Goal: Information Seeking & Learning: Learn about a topic

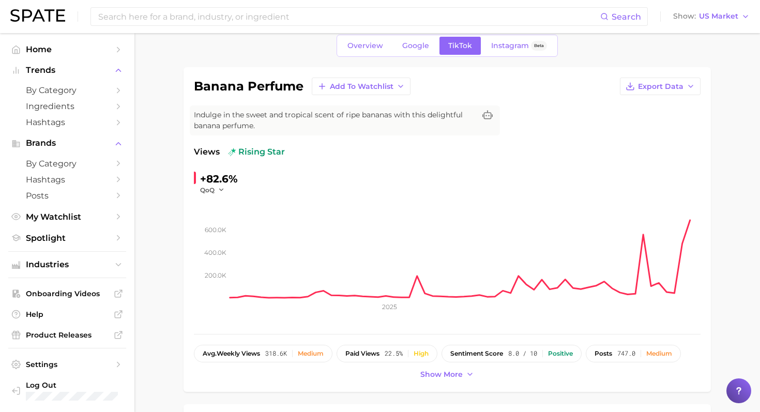
scroll to position [53, 0]
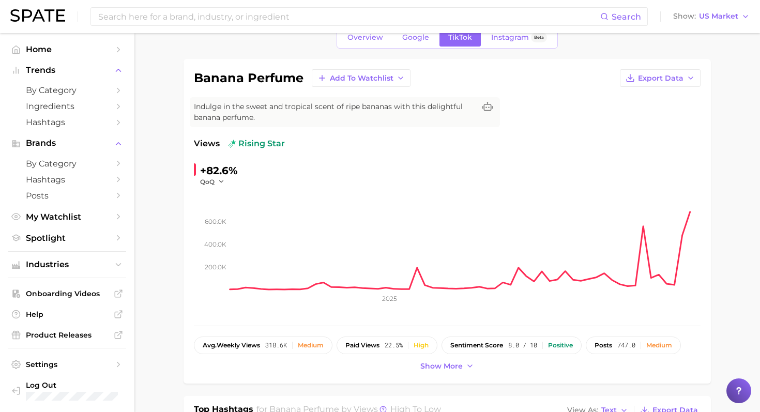
click at [234, 109] on span "Indulge in the sweet and tropical scent of ripe bananas with this delightful ba…" at bounding box center [334, 112] width 281 height 22
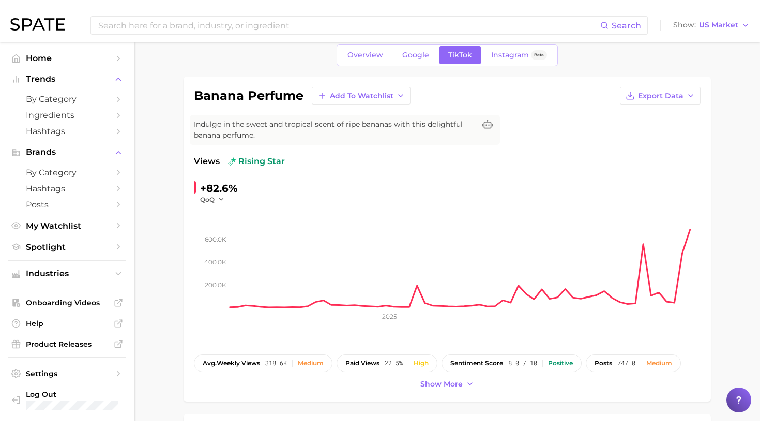
scroll to position [42, 0]
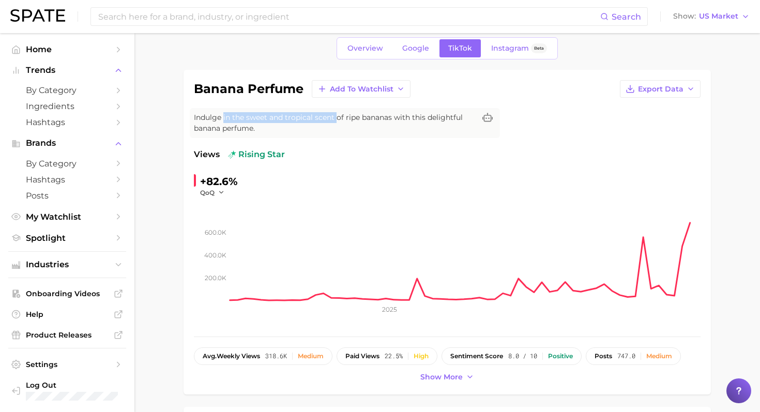
drag, startPoint x: 223, startPoint y: 117, endPoint x: 336, endPoint y: 118, distance: 113.7
click at [336, 119] on span "Indulge in the sweet and tropical scent of ripe bananas with this delightful ba…" at bounding box center [334, 123] width 281 height 22
click at [336, 118] on span "Indulge in the sweet and tropical scent of ripe bananas with this delightful ba…" at bounding box center [334, 123] width 281 height 22
drag, startPoint x: 392, startPoint y: 118, endPoint x: 232, endPoint y: 116, distance: 160.2
click at [232, 116] on span "Indulge in the sweet and tropical scent of ripe bananas with this delightful ba…" at bounding box center [334, 123] width 281 height 22
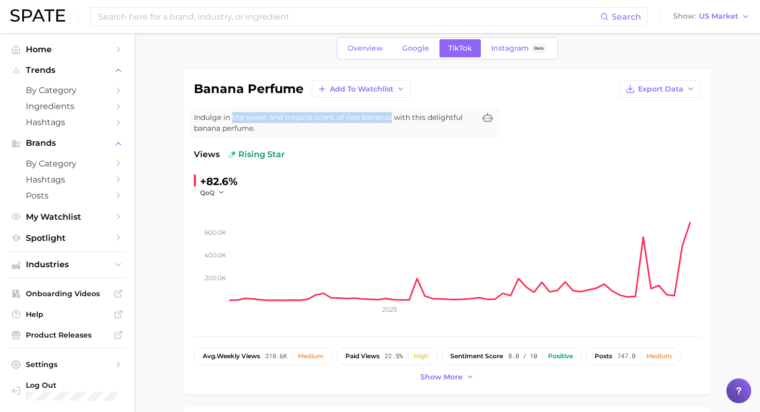
copy span "the sweet and tropical scent of ripe bananas"
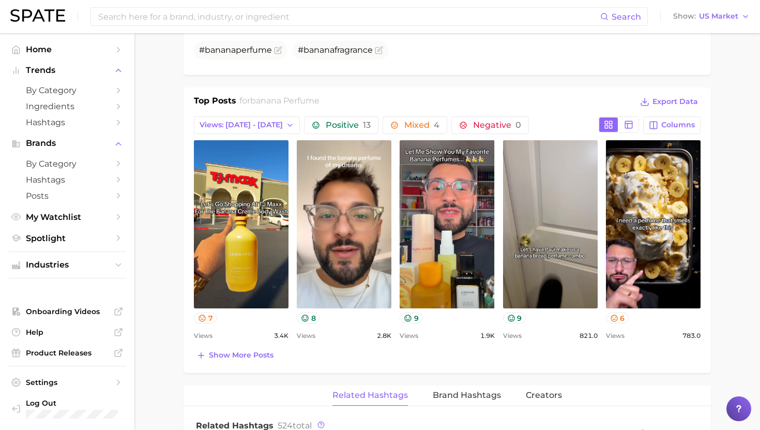
scroll to position [447, 0]
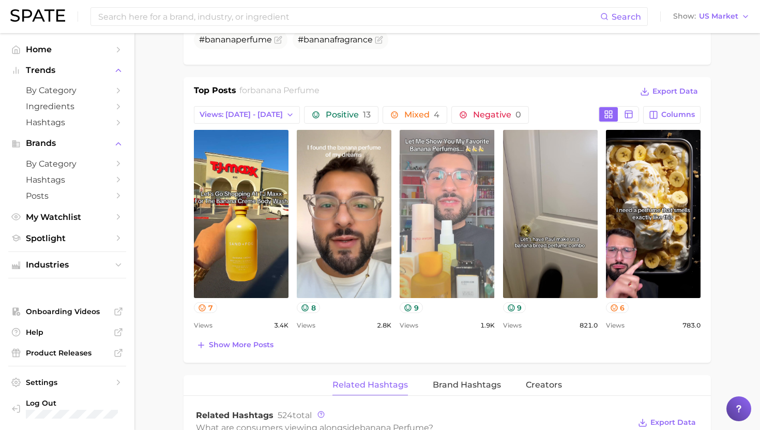
click at [439, 190] on link "view post on TikTok" at bounding box center [447, 214] width 95 height 168
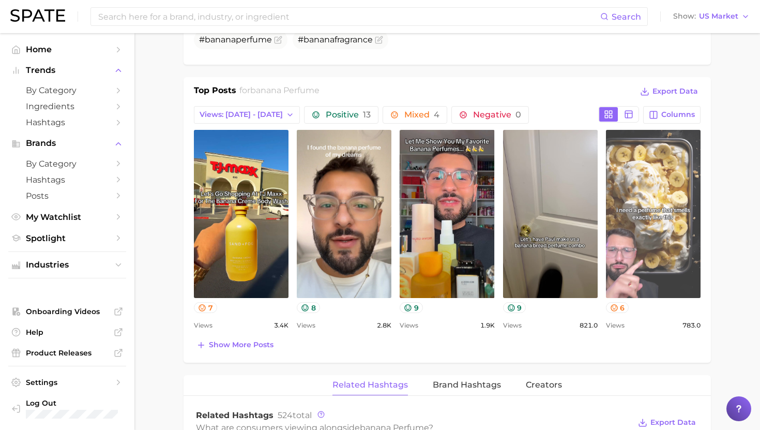
click at [664, 234] on link "view post on TikTok" at bounding box center [653, 214] width 95 height 168
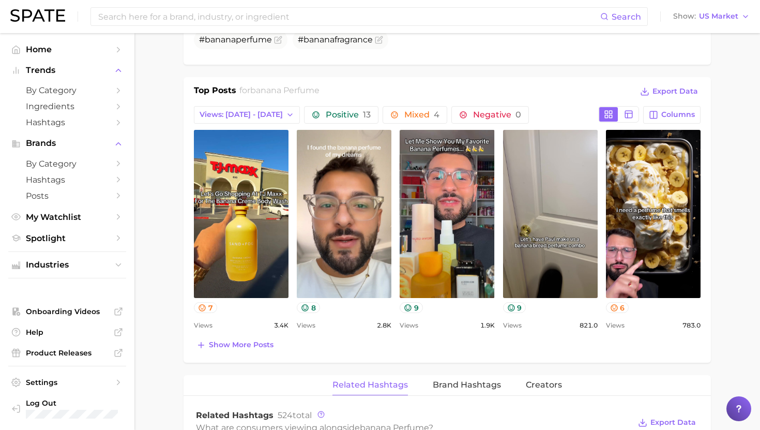
click at [731, 118] on main "1. fragrance 2. personal fragrance 3. perfume products 4. banana perfume Overvi…" at bounding box center [446, 293] width 625 height 1415
click at [242, 354] on div "Top Posts for banana perfume Export Data Views: [DATE] - [DATE] Positive 13 Mix…" at bounding box center [446, 219] width 527 height 285
click at [243, 345] on span "Show more posts" at bounding box center [241, 344] width 65 height 9
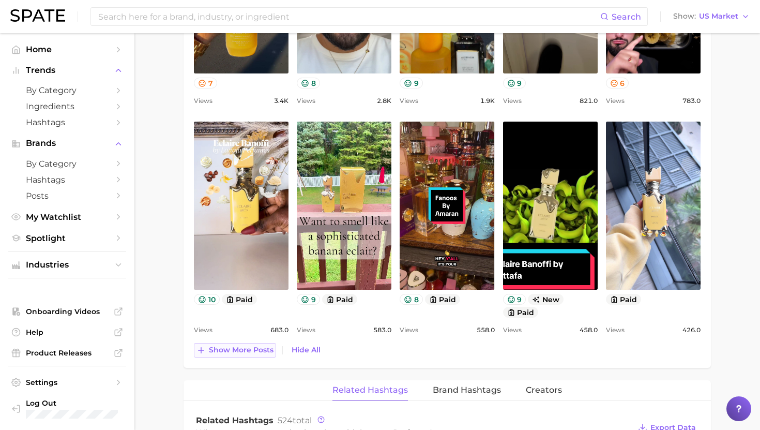
scroll to position [0, 0]
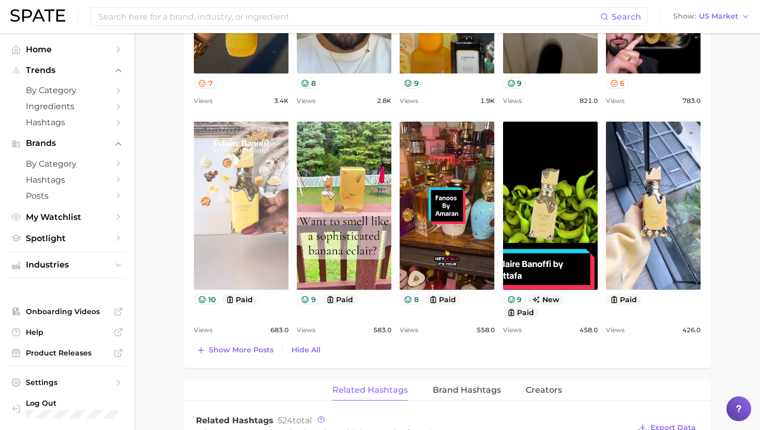
click at [261, 239] on link "view post on TikTok" at bounding box center [241, 205] width 95 height 168
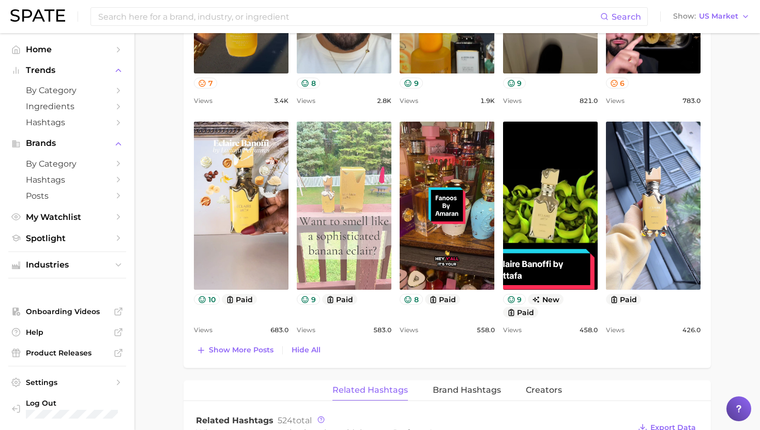
click at [357, 188] on link "view post on TikTok" at bounding box center [344, 205] width 95 height 168
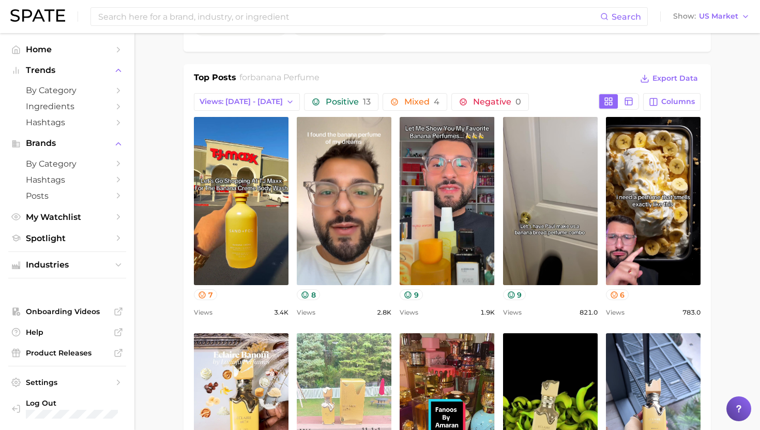
scroll to position [450, 0]
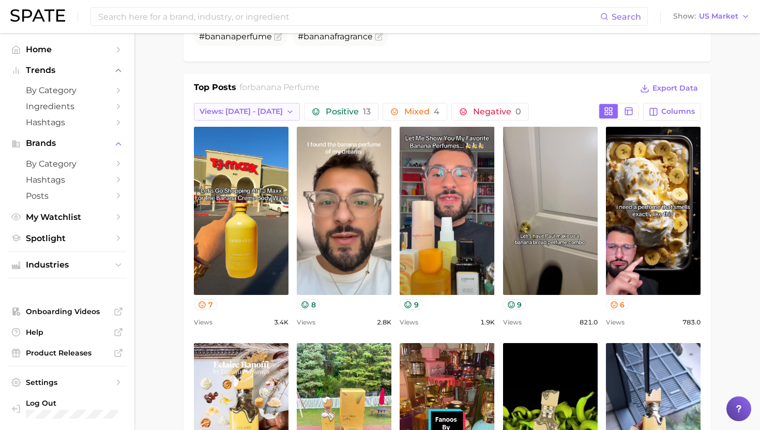
click at [264, 108] on button "Views: [DATE] - [DATE]" at bounding box center [247, 112] width 106 height 18
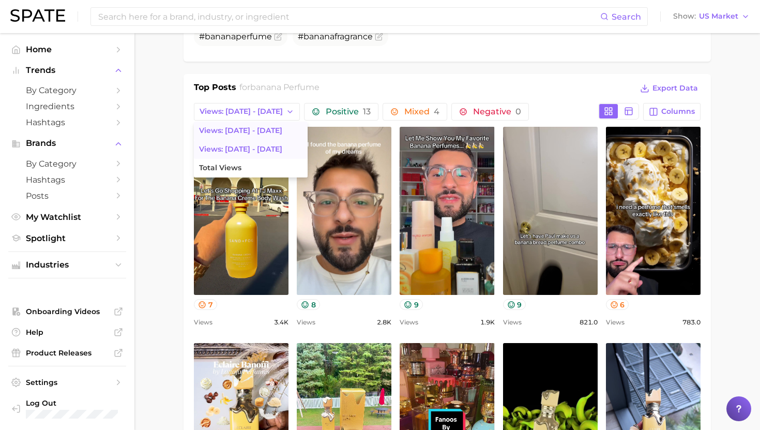
click at [256, 147] on span "Views: [DATE] - [DATE]" at bounding box center [240, 149] width 83 height 9
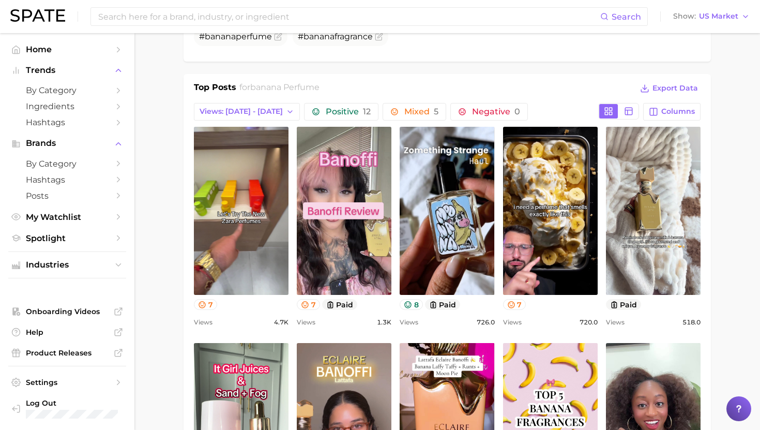
scroll to position [0, 0]
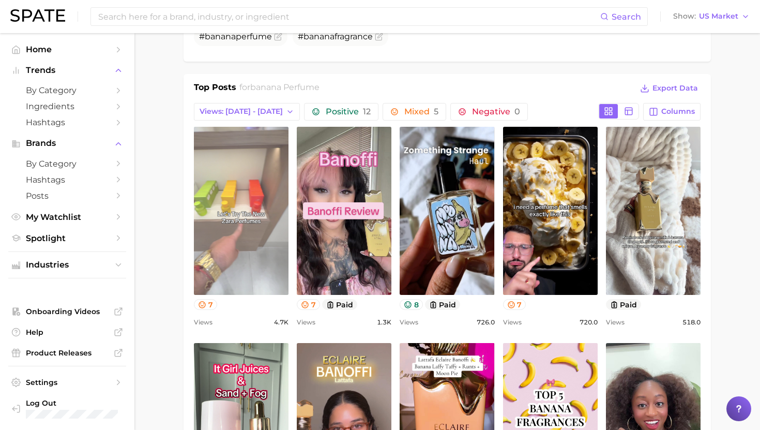
click at [237, 242] on link "view post on TikTok" at bounding box center [241, 211] width 95 height 168
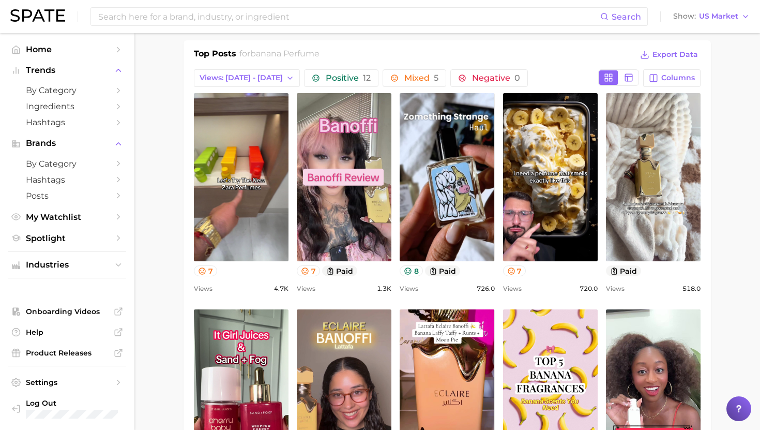
scroll to position [486, 0]
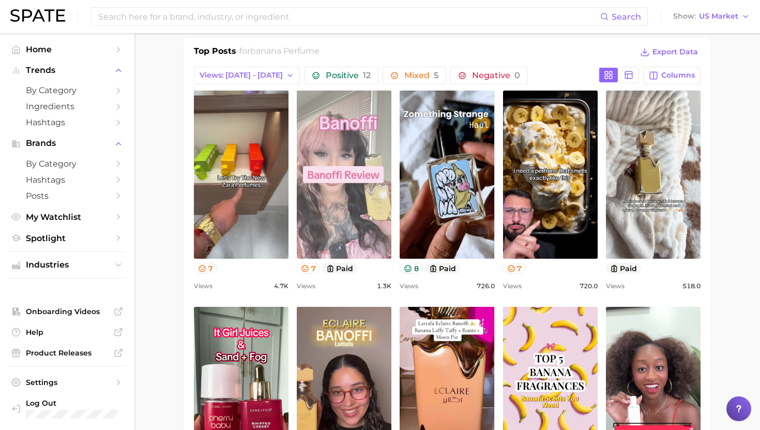
click at [329, 130] on link "view post on TikTok" at bounding box center [344, 174] width 95 height 168
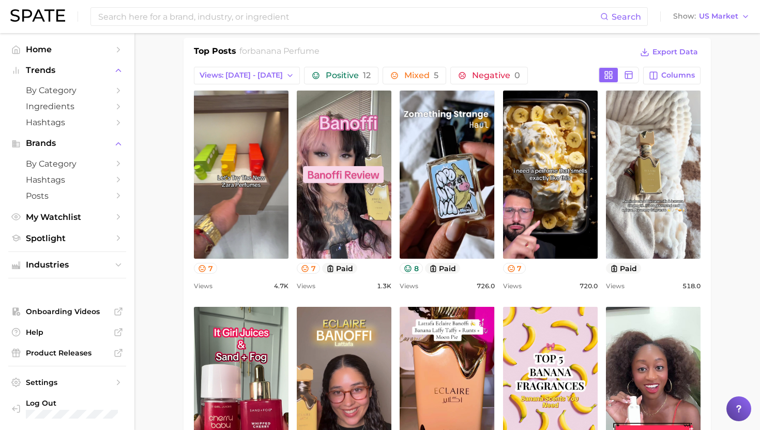
click at [361, 50] on div "Top Posts for banana perfume Export Data" at bounding box center [447, 53] width 507 height 16
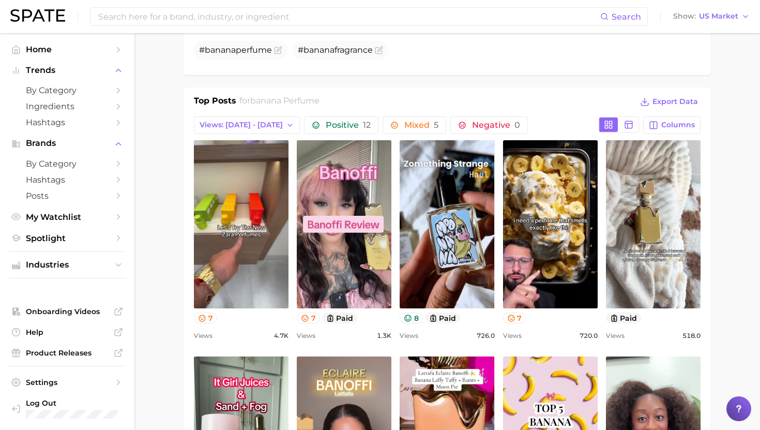
scroll to position [439, 0]
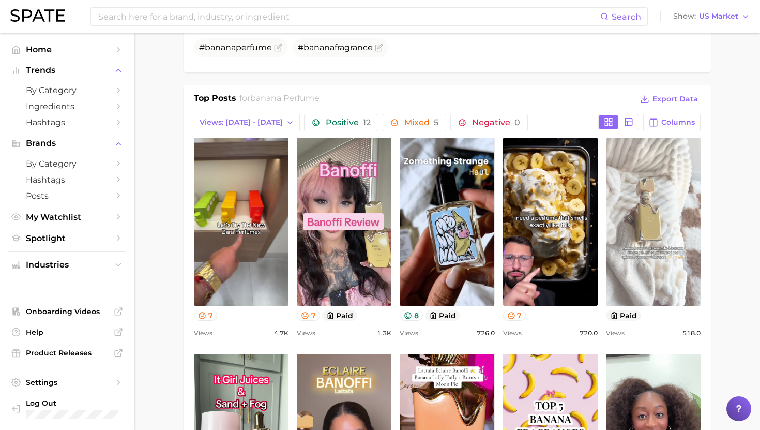
click at [639, 194] on link "view post on TikTok" at bounding box center [653, 221] width 95 height 168
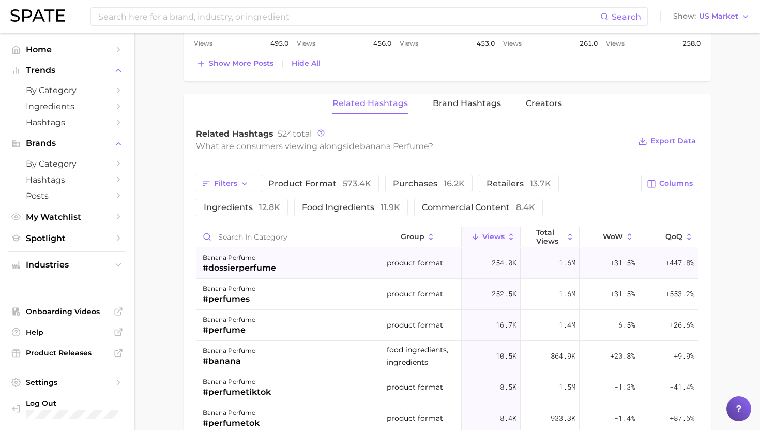
scroll to position [945, 0]
click at [298, 266] on div "banana perfume #dossierperfume" at bounding box center [289, 262] width 187 height 31
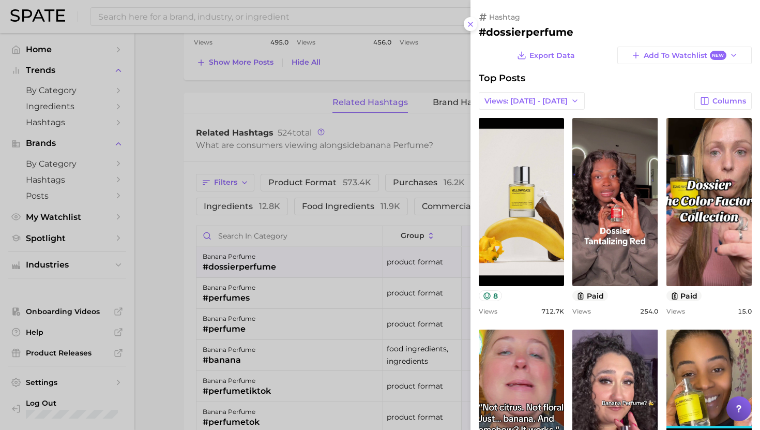
scroll to position [0, 0]
click at [523, 30] on h2 "#dossierperfume" at bounding box center [615, 32] width 273 height 12
copy h2 "dossierperfume"
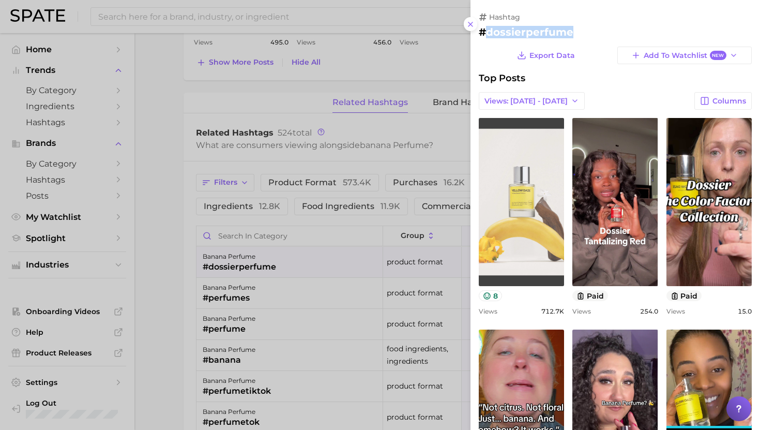
click at [524, 221] on link "view post on TikTok" at bounding box center [521, 202] width 85 height 168
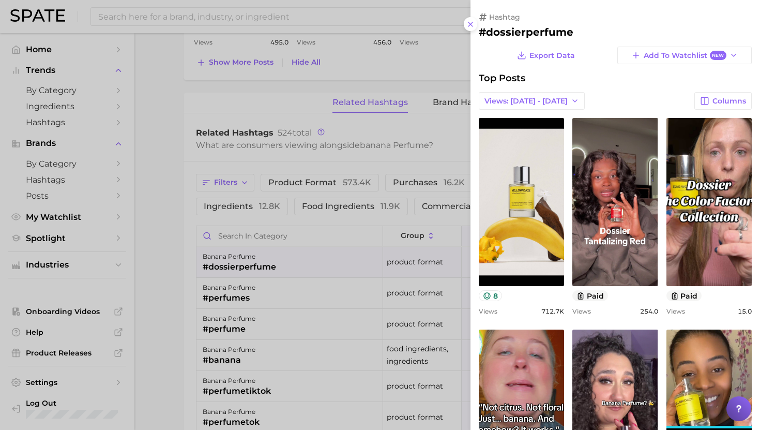
click at [588, 70] on div "Export Data Add to Watchlist New Top Posts Views: [DATE] - [DATE] Columns view …" at bounding box center [615, 396] width 273 height 699
click at [240, 151] on div at bounding box center [380, 215] width 760 height 430
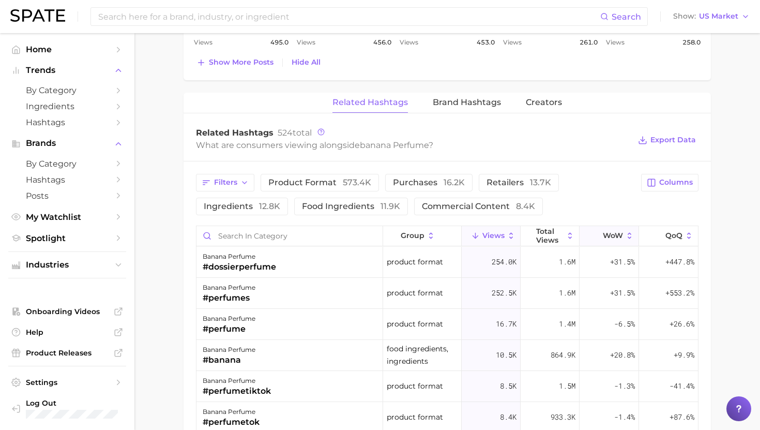
click at [601, 239] on button "WoW" at bounding box center [608, 236] width 59 height 20
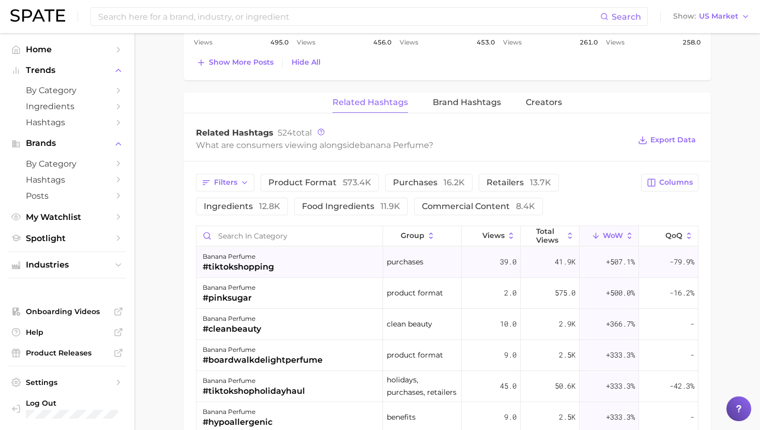
click at [261, 257] on div "banana perfume" at bounding box center [238, 256] width 71 height 12
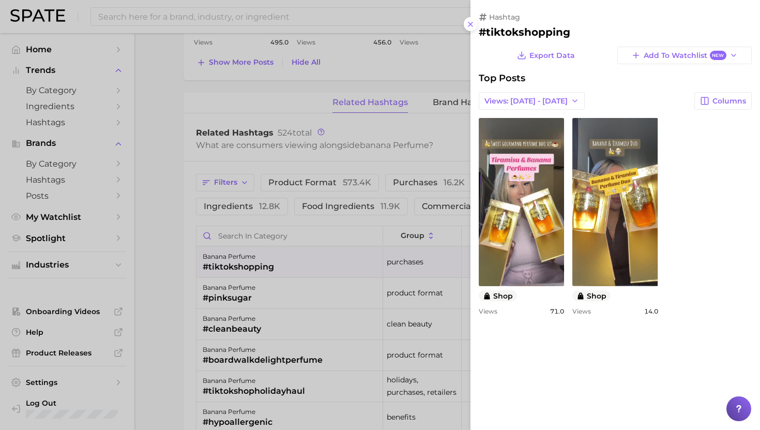
click at [532, 29] on h2 "#tiktokshopping" at bounding box center [615, 32] width 273 height 12
copy h2 "tiktokshopping"
click at [241, 353] on div at bounding box center [380, 215] width 760 height 430
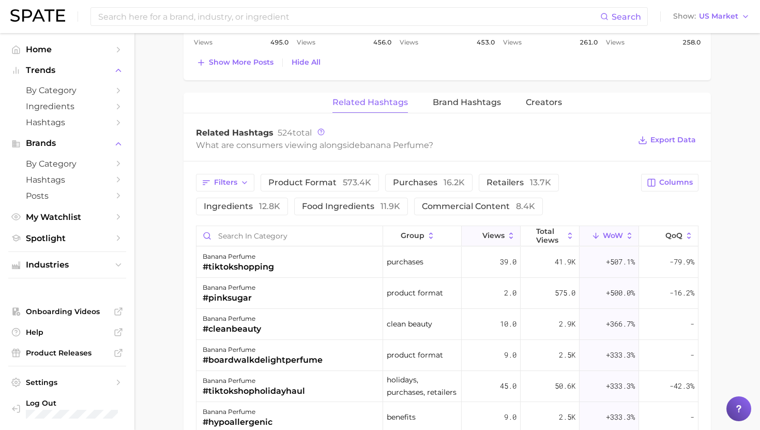
click at [488, 236] on span "Views" at bounding box center [493, 235] width 22 height 8
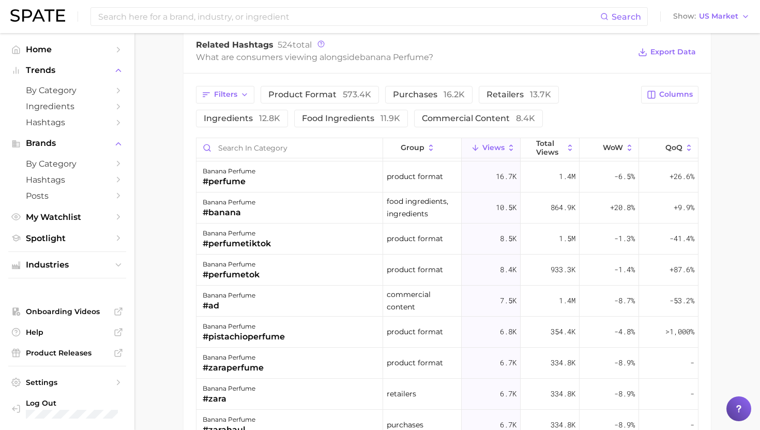
scroll to position [1057, 0]
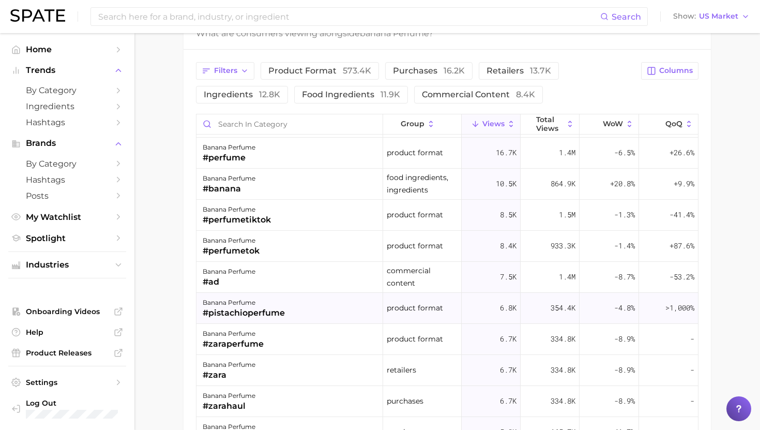
click at [288, 307] on div "banana perfume #pistachioperfume" at bounding box center [289, 308] width 187 height 31
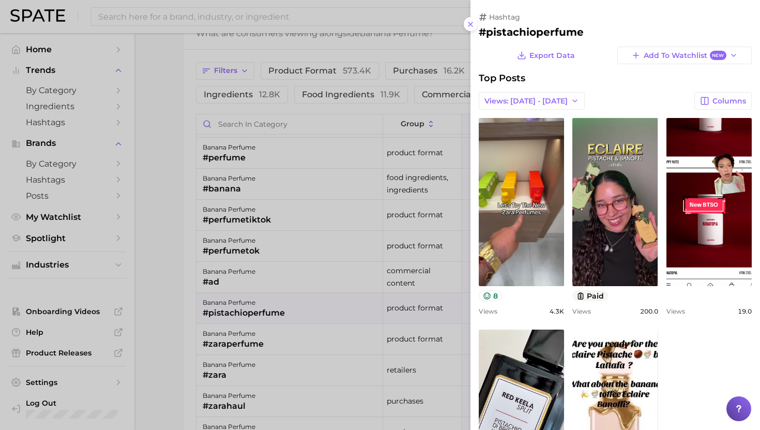
scroll to position [0, 0]
click at [287, 306] on div at bounding box center [380, 215] width 760 height 430
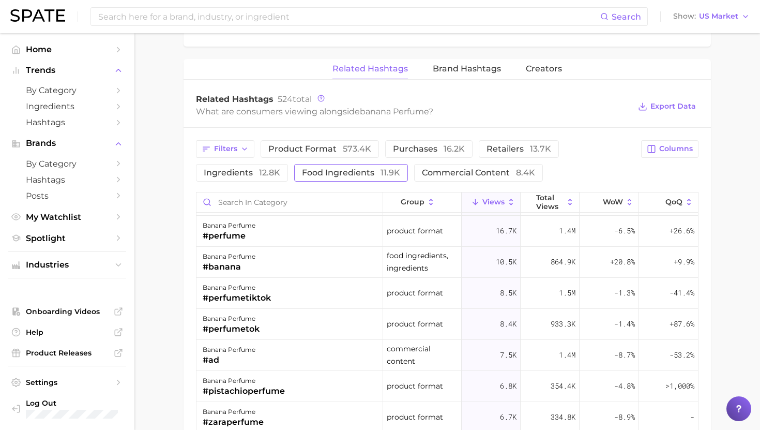
scroll to position [943, 0]
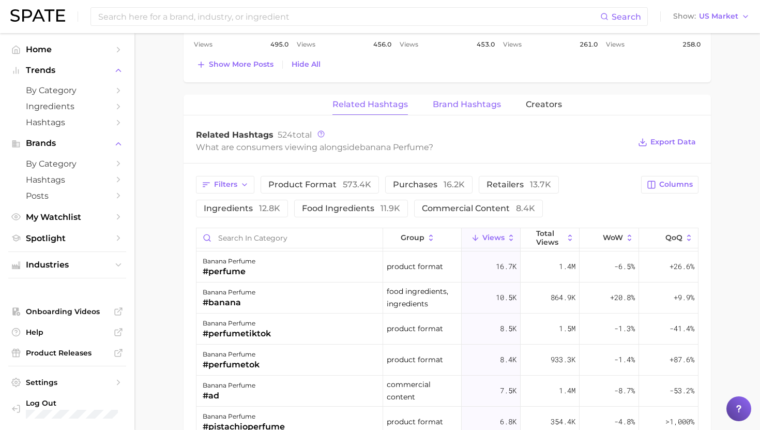
click at [455, 105] on span "Brand Hashtags" at bounding box center [467, 104] width 68 height 9
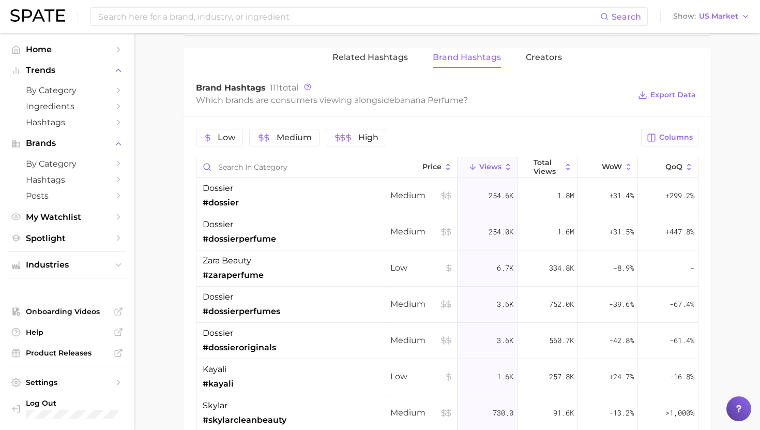
scroll to position [998, 0]
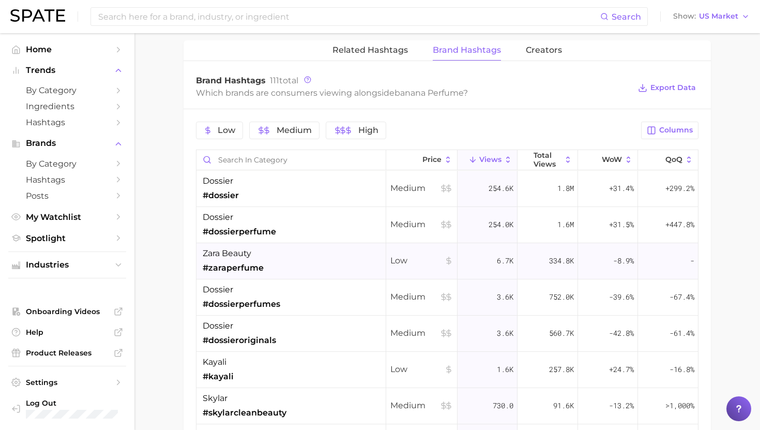
click at [292, 259] on div "zara beauty #zaraperfume" at bounding box center [291, 261] width 190 height 36
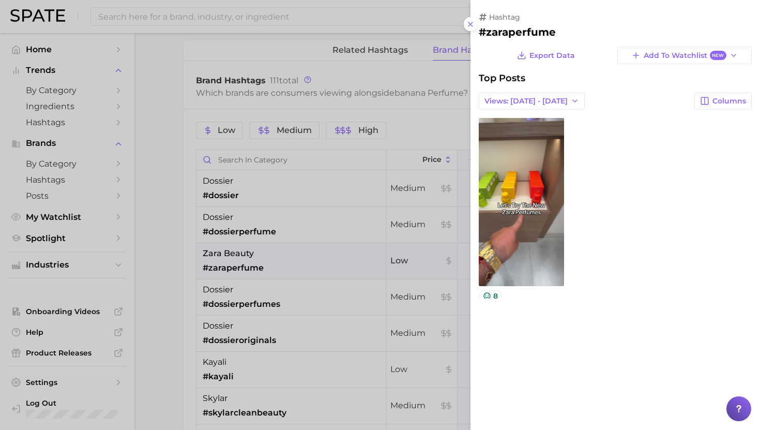
scroll to position [0, 0]
click at [290, 253] on div at bounding box center [380, 215] width 760 height 430
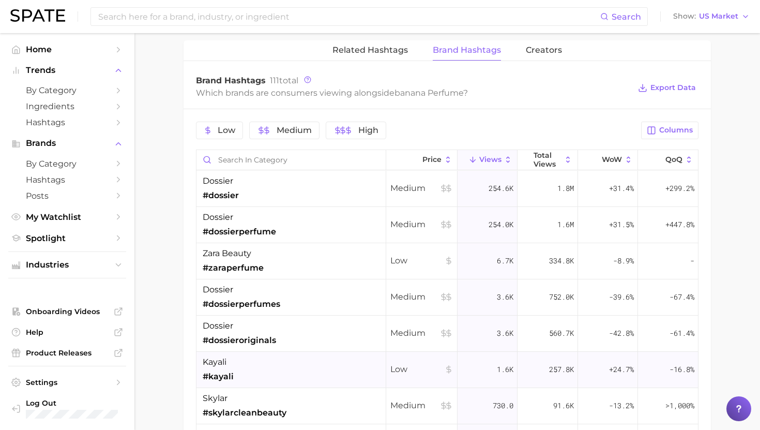
click at [294, 376] on div "kayali #kayali" at bounding box center [291, 369] width 190 height 36
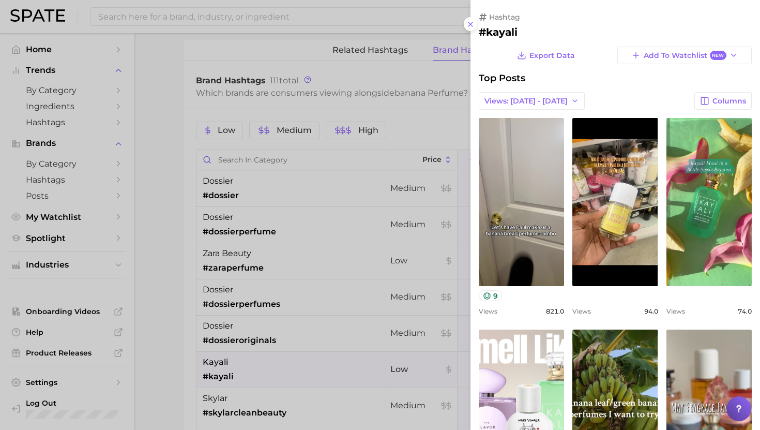
click at [294, 366] on div at bounding box center [380, 215] width 760 height 430
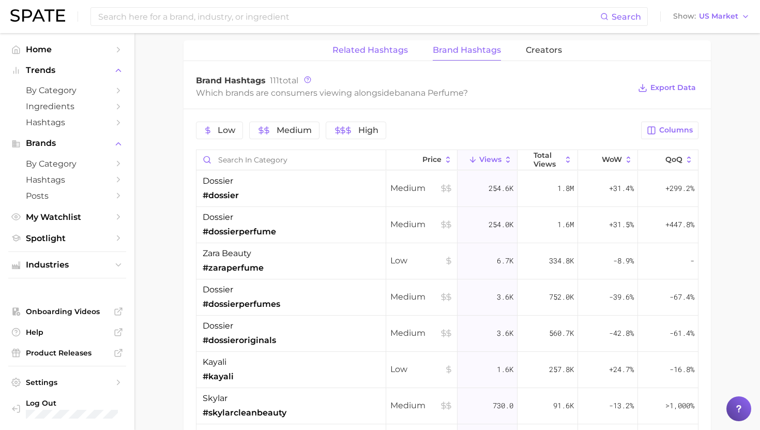
click at [357, 47] on span "Related Hashtags" at bounding box center [369, 49] width 75 height 9
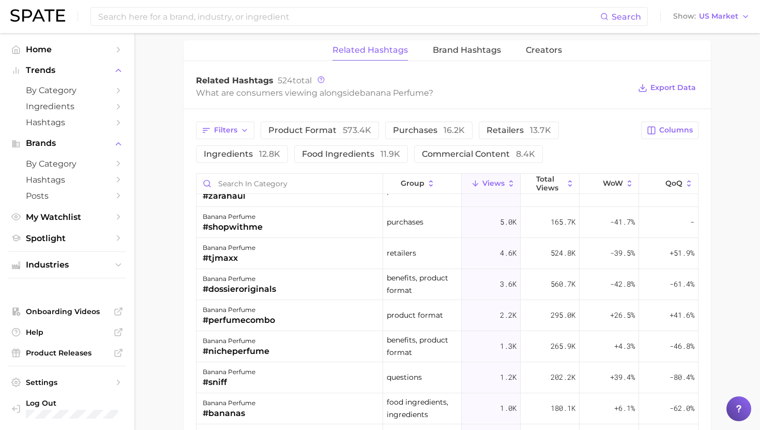
scroll to position [333, 0]
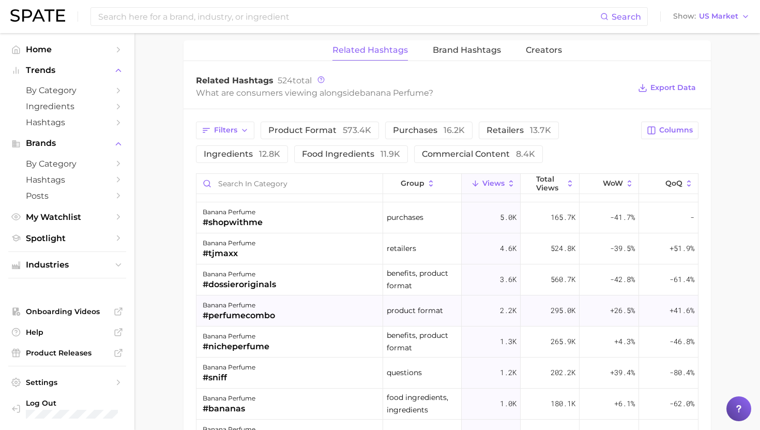
click at [287, 301] on div "banana perfume #perfumecombo" at bounding box center [289, 310] width 187 height 31
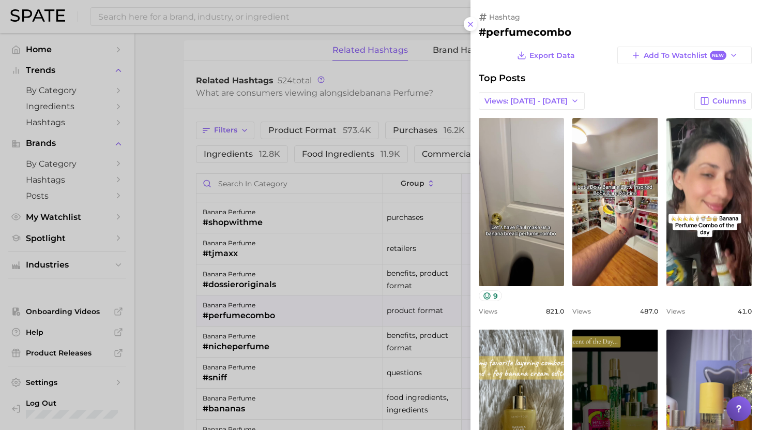
scroll to position [0, 0]
click at [285, 300] on div at bounding box center [380, 215] width 760 height 430
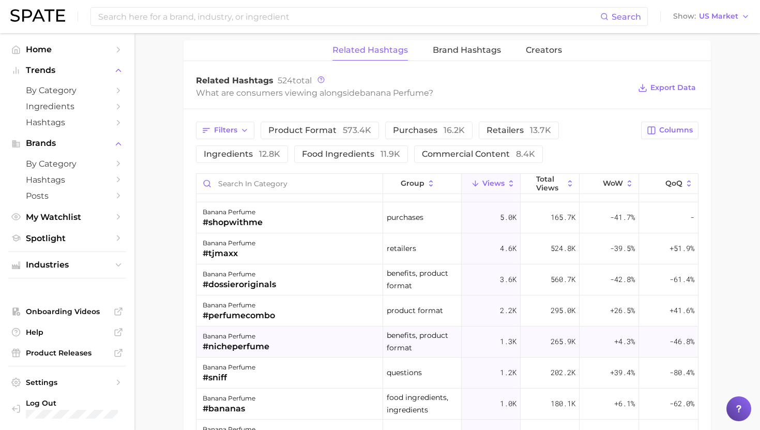
click at [284, 331] on div "banana perfume #nicheperfume" at bounding box center [289, 341] width 187 height 31
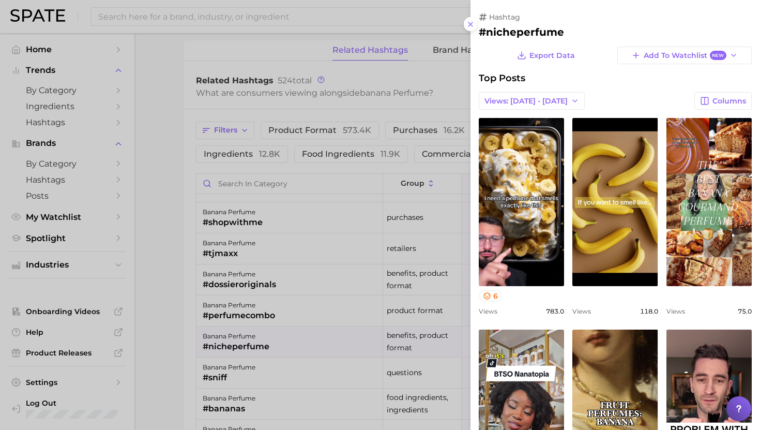
click at [284, 331] on div at bounding box center [380, 215] width 760 height 430
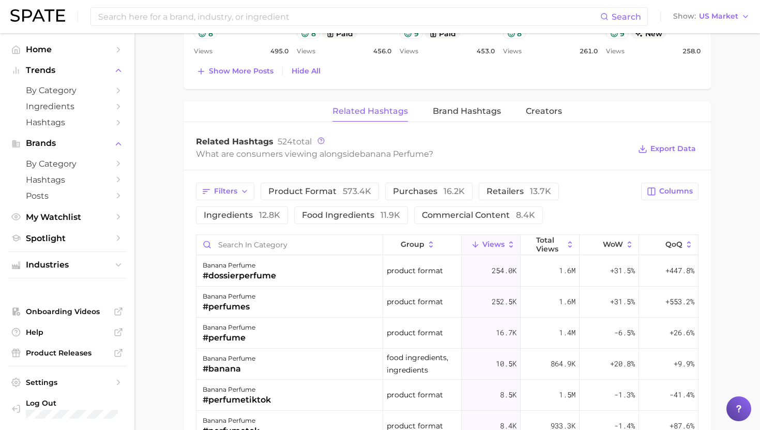
scroll to position [945, 0]
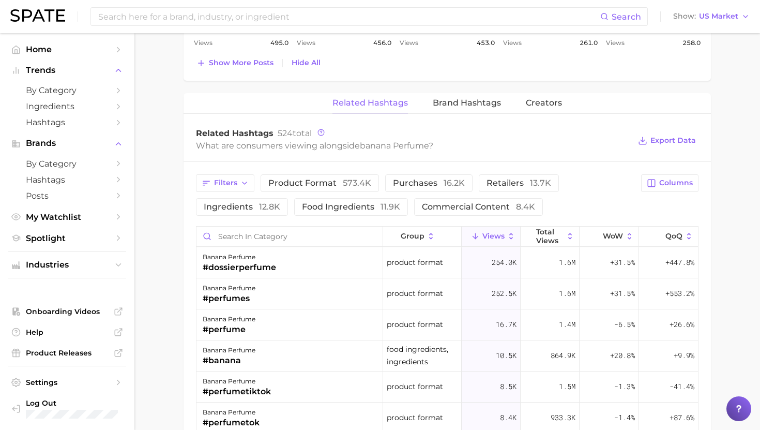
click at [467, 98] on span "Brand Hashtags" at bounding box center [467, 102] width 68 height 9
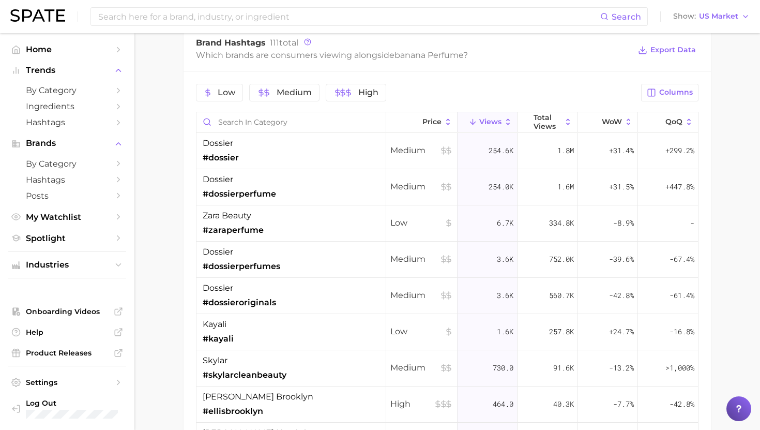
scroll to position [1052, 0]
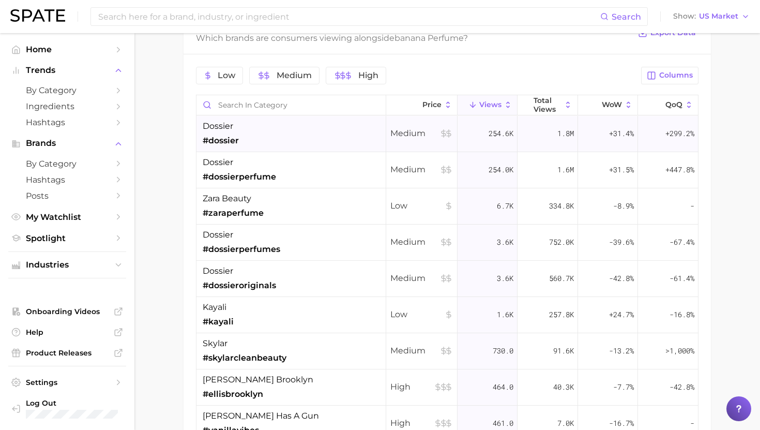
click at [292, 131] on div "dossier #dossier" at bounding box center [291, 134] width 190 height 36
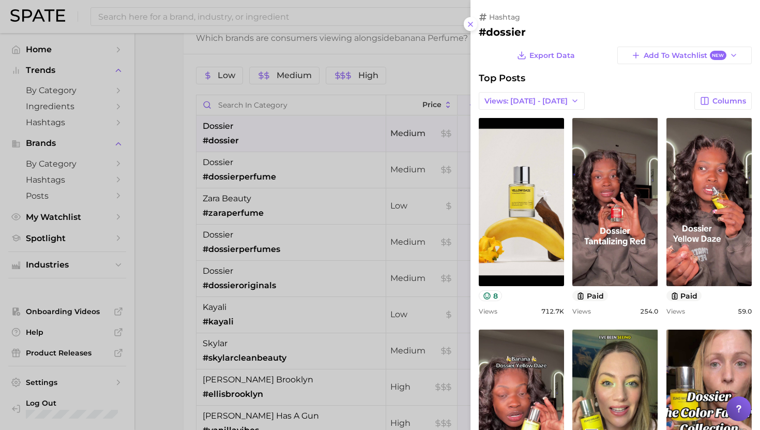
scroll to position [0, 0]
click at [292, 131] on div at bounding box center [380, 215] width 760 height 430
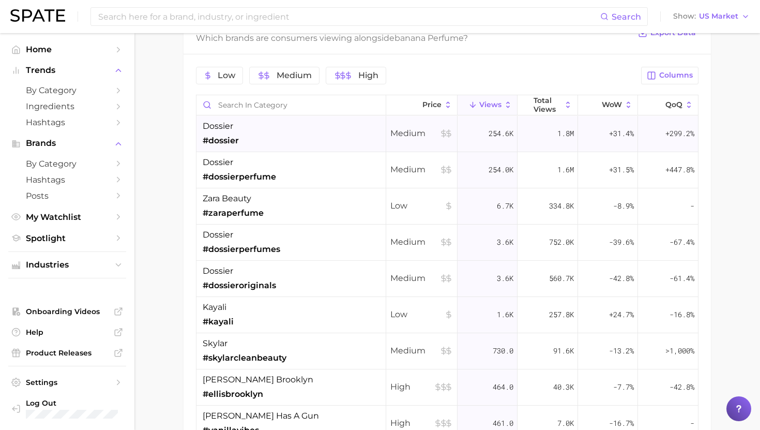
click at [314, 130] on div "dossier #dossier" at bounding box center [291, 134] width 190 height 36
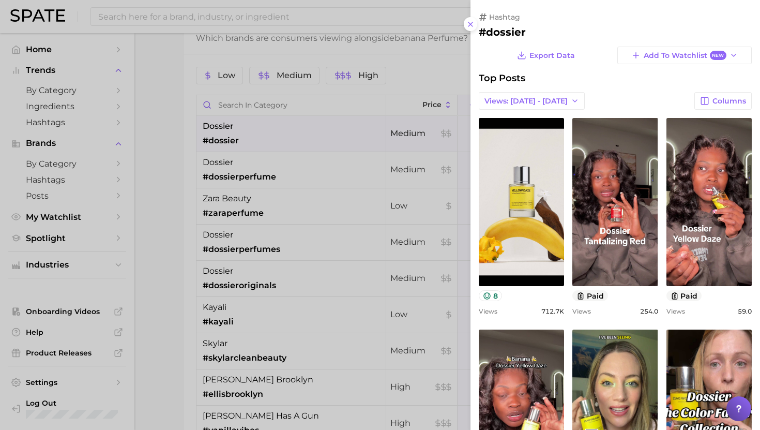
click at [495, 35] on h2 "#dossier" at bounding box center [615, 32] width 273 height 12
copy h2 "dossier"
click at [350, 143] on div at bounding box center [380, 215] width 760 height 430
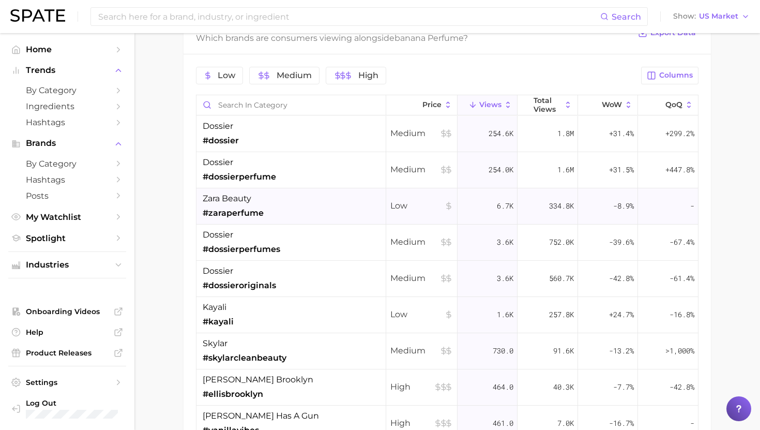
click at [284, 209] on div "zara beauty #zaraperfume" at bounding box center [291, 206] width 190 height 36
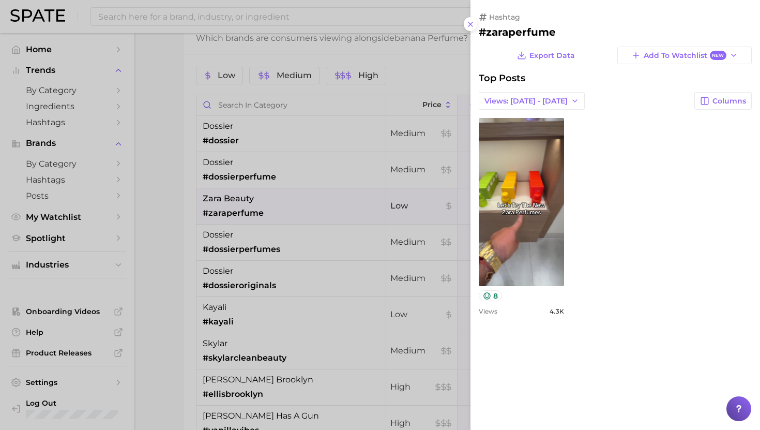
click at [508, 31] on h2 "#zaraperfume" at bounding box center [615, 32] width 273 height 12
copy h2 "zaraperfume"
click at [311, 271] on div at bounding box center [380, 215] width 760 height 430
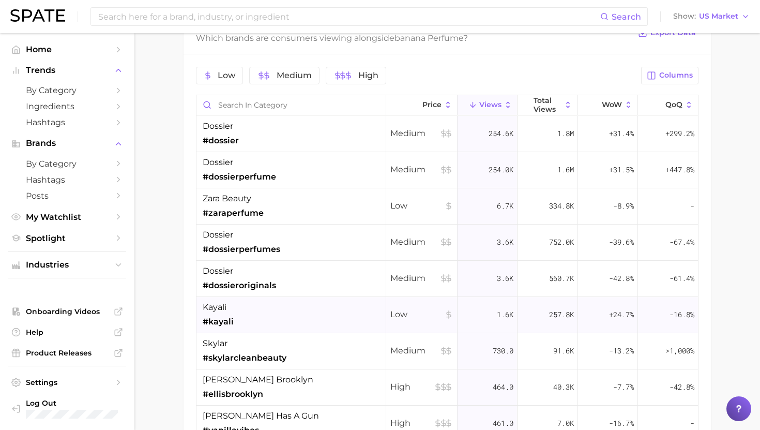
click at [244, 304] on div "kayali #kayali" at bounding box center [291, 315] width 190 height 36
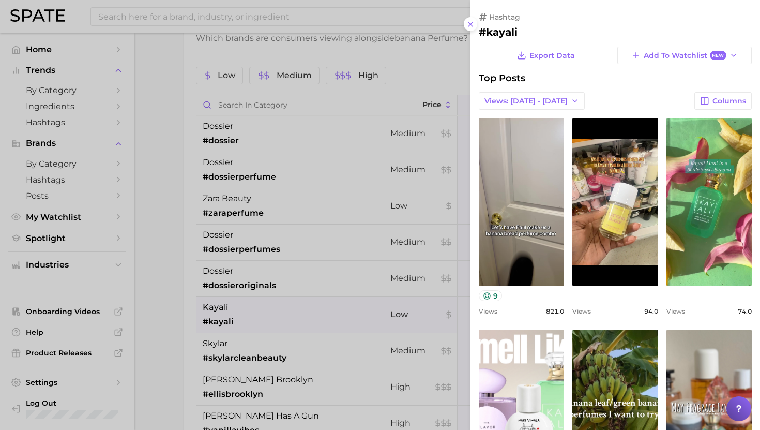
click at [496, 35] on h2 "#kayali" at bounding box center [615, 32] width 273 height 12
copy h2 "kayali"
click at [316, 338] on div at bounding box center [380, 215] width 760 height 430
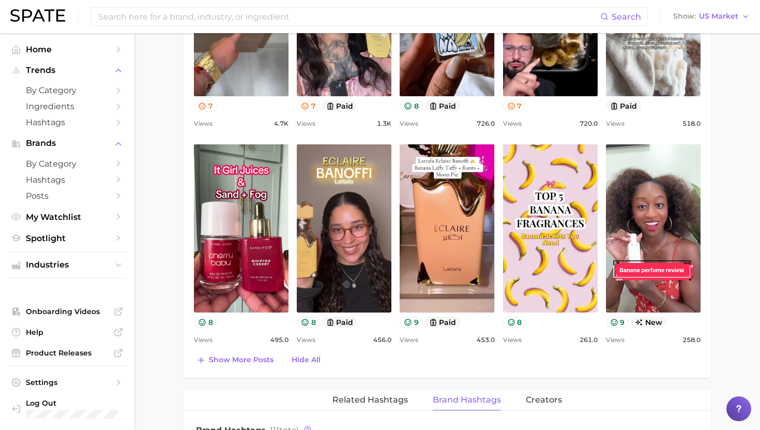
scroll to position [412, 0]
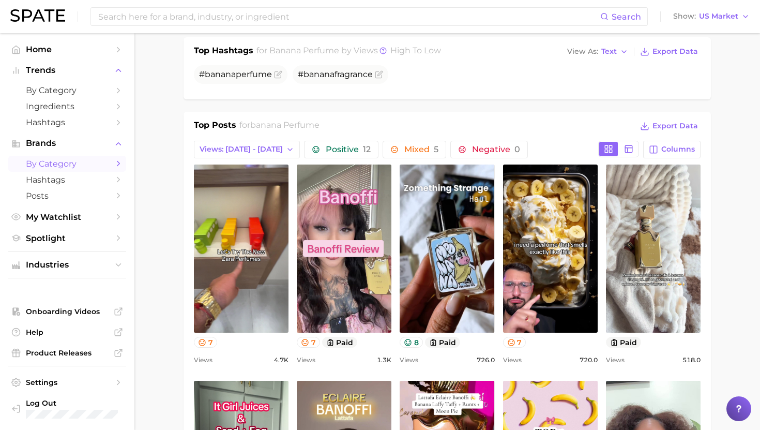
click at [57, 164] on span "by Category" at bounding box center [67, 164] width 83 height 10
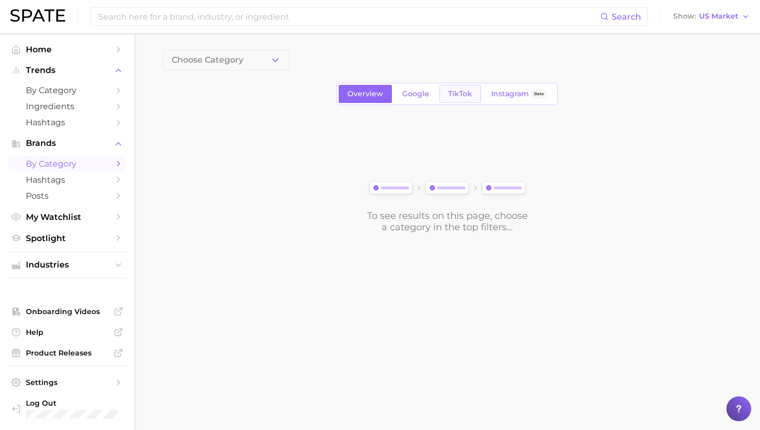
click at [457, 99] on link "TikTok" at bounding box center [459, 94] width 41 height 18
click at [254, 63] on button "Choose Category" at bounding box center [226, 60] width 127 height 21
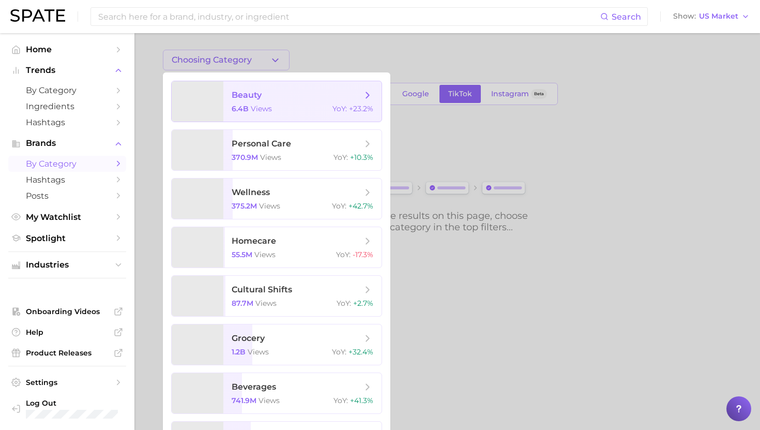
click at [256, 93] on span "beauty" at bounding box center [247, 95] width 30 height 10
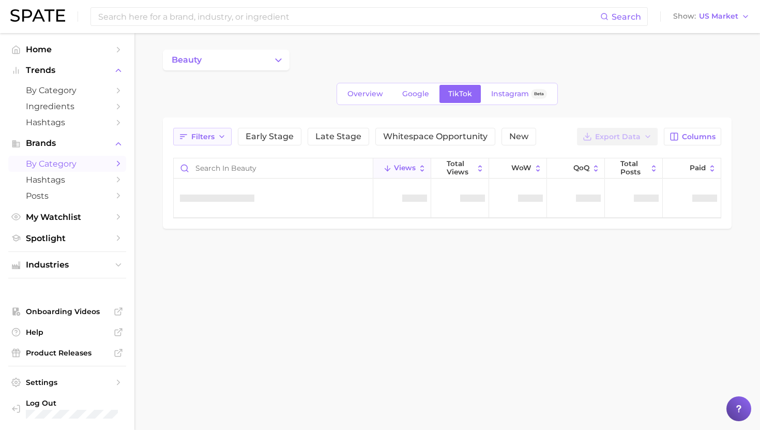
click at [230, 130] on button "Filters" at bounding box center [202, 137] width 58 height 18
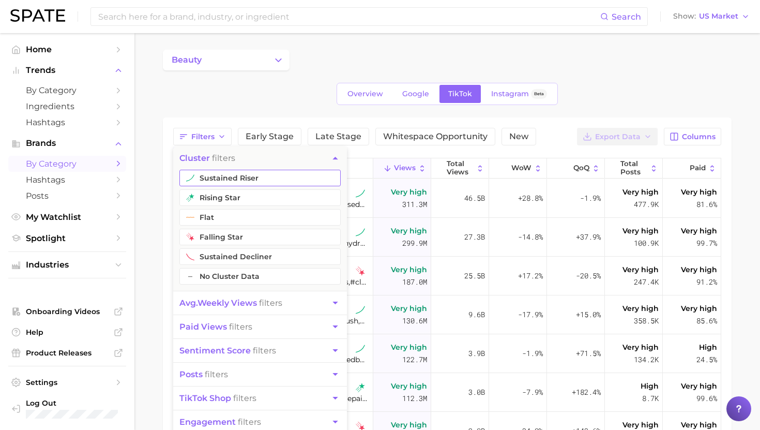
click at [218, 178] on button "sustained riser" at bounding box center [259, 178] width 161 height 17
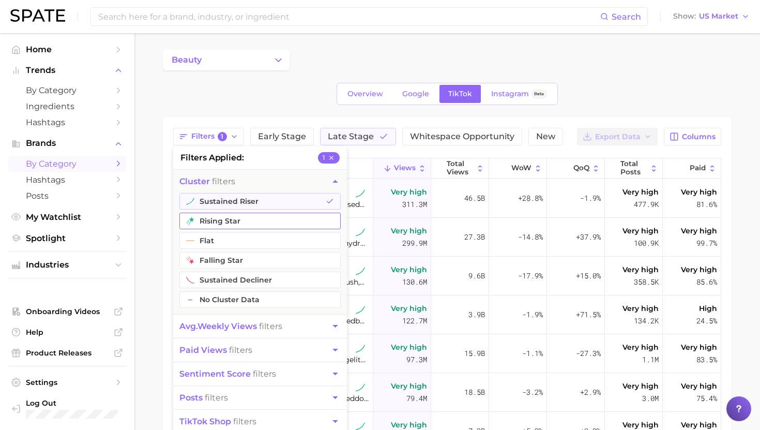
click at [216, 218] on button "rising star" at bounding box center [259, 220] width 161 height 17
click at [212, 351] on span "paid views" at bounding box center [203, 350] width 48 height 10
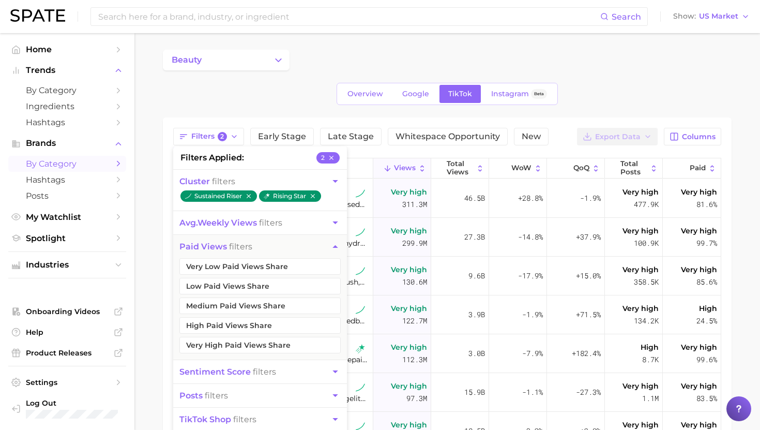
click at [218, 227] on button "avg. weekly views filters" at bounding box center [260, 222] width 174 height 23
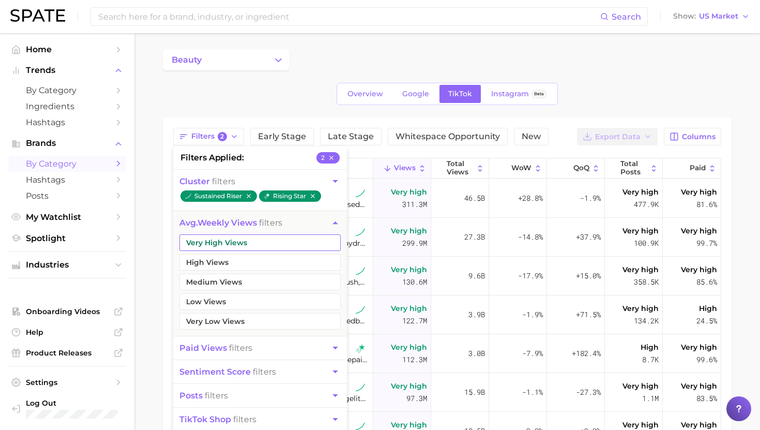
click at [214, 243] on button "Very High Views" at bounding box center [259, 242] width 161 height 17
click at [214, 264] on button "High Views" at bounding box center [259, 262] width 161 height 17
click at [214, 282] on button "Medium Views" at bounding box center [259, 281] width 161 height 17
drag, startPoint x: 150, startPoint y: 227, endPoint x: 283, endPoint y: 175, distance: 142.4
click at [150, 227] on main "beauty Overview Google TikTok Instagram Beta Filters 5 filters applied 5 cluste…" at bounding box center [446, 341] width 625 height 616
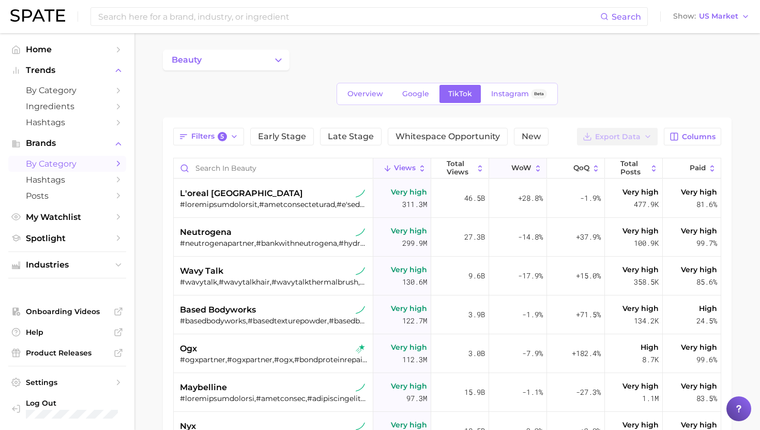
click at [532, 168] on button "WoW" at bounding box center [518, 168] width 58 height 20
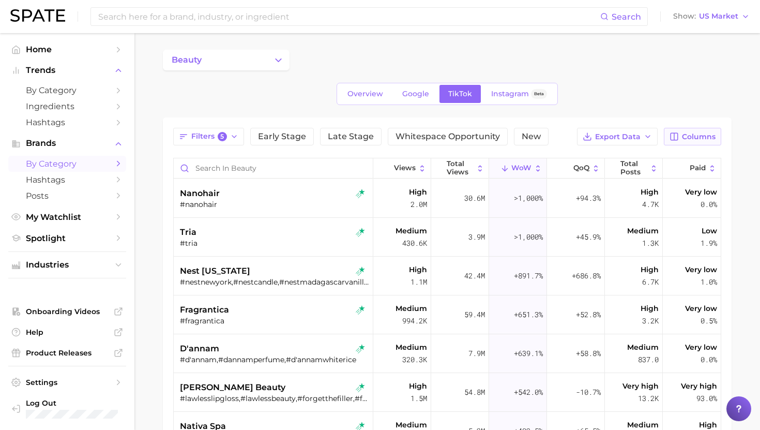
click at [673, 138] on icon "button" at bounding box center [673, 136] width 9 height 9
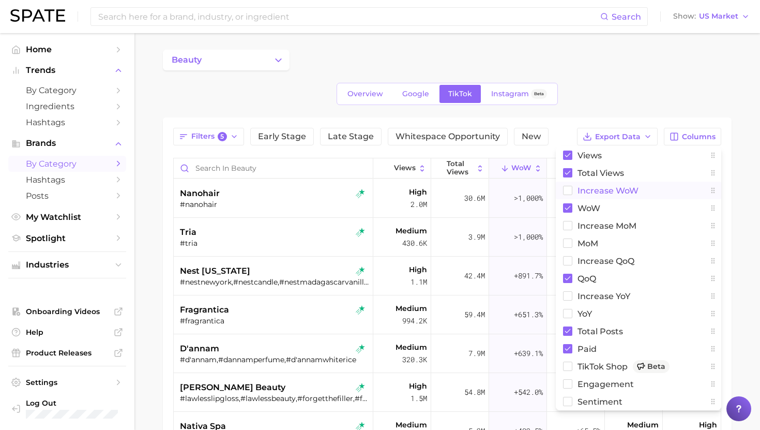
click at [593, 193] on span "Increase WoW" at bounding box center [607, 190] width 61 height 9
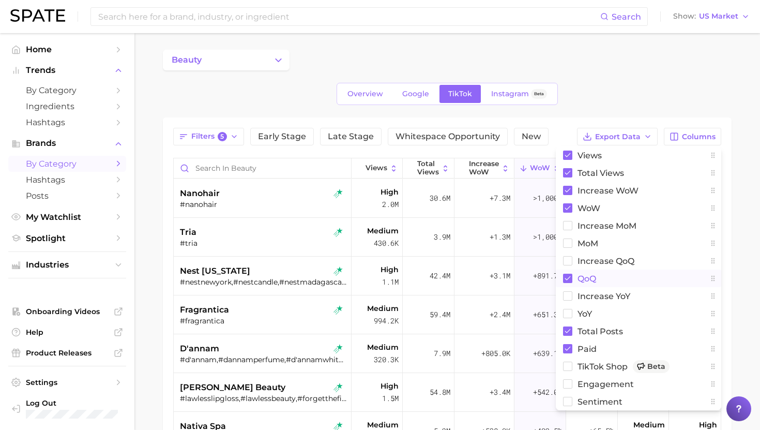
click at [592, 279] on span "QoQ" at bounding box center [586, 278] width 19 height 9
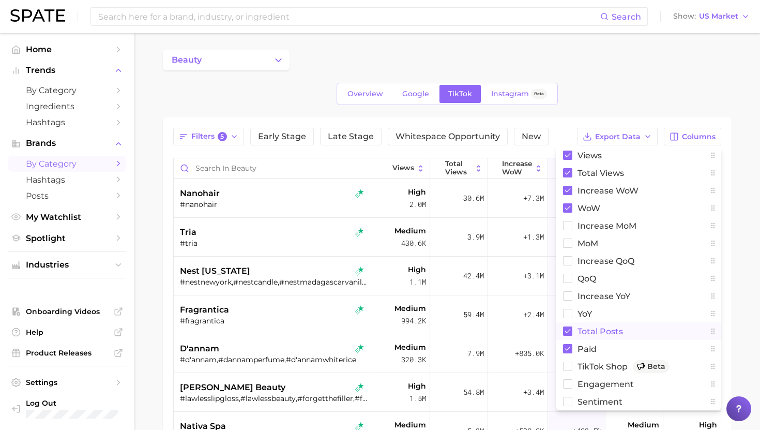
click at [599, 331] on span "Total Posts" at bounding box center [599, 331] width 45 height 9
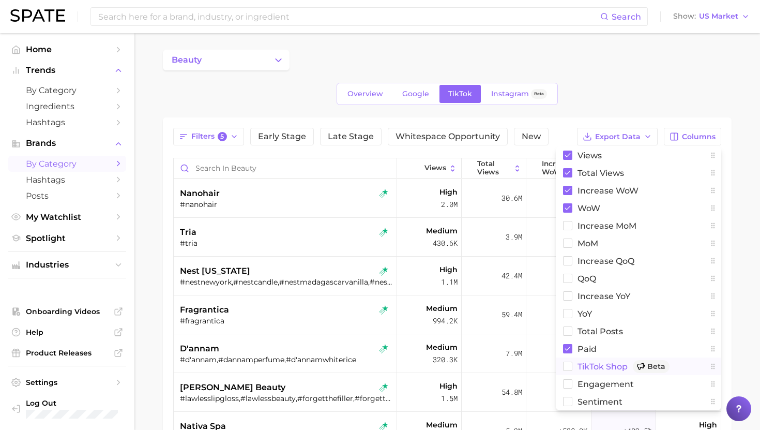
click at [601, 364] on span "TikTok Shop Beta" at bounding box center [623, 366] width 92 height 13
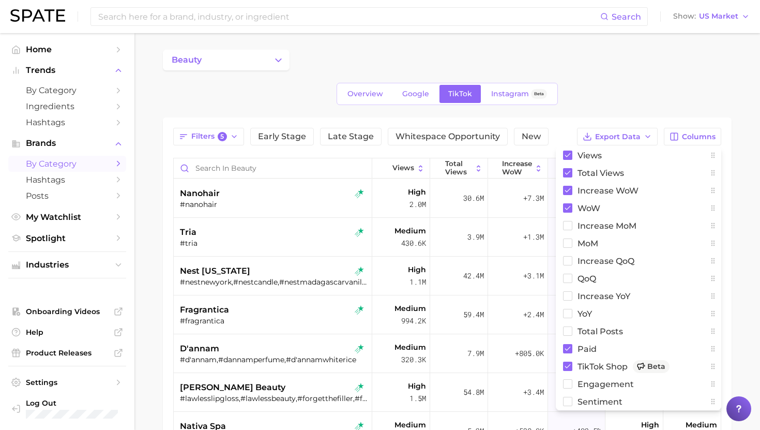
click at [627, 32] on div "Search Show US Market" at bounding box center [379, 16] width 739 height 33
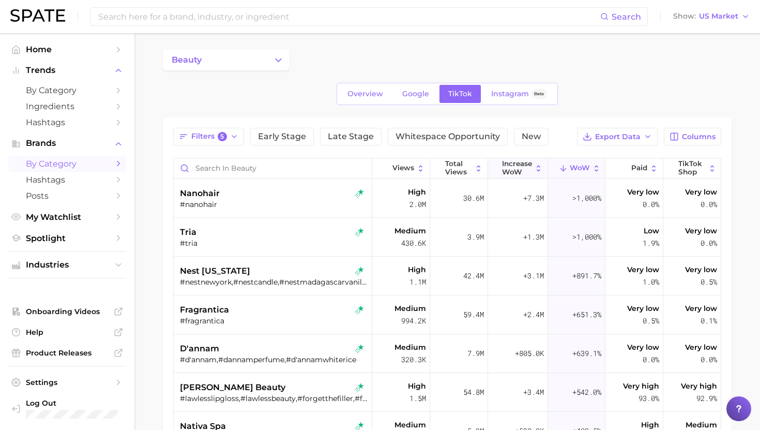
click at [508, 161] on span "Increase WoW" at bounding box center [517, 168] width 30 height 16
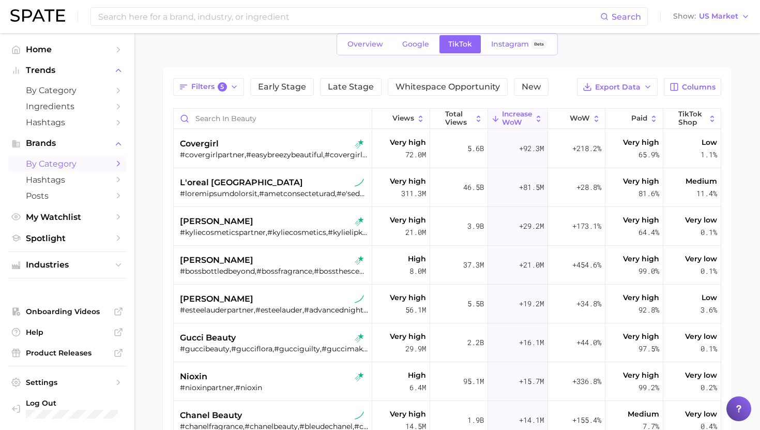
scroll to position [53, 0]
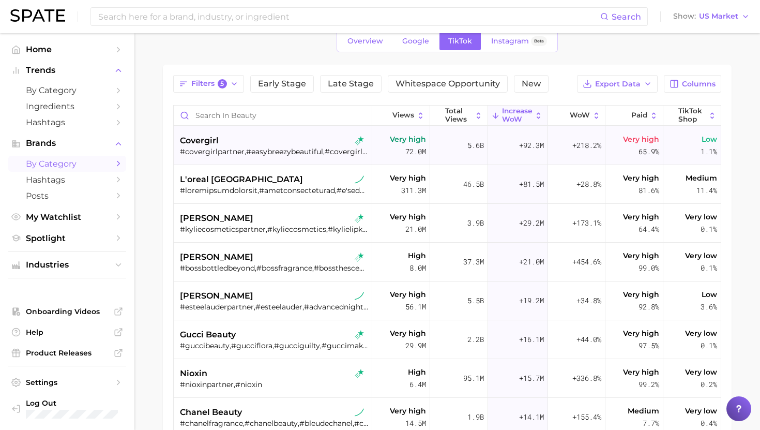
click at [288, 154] on div "#covergirlpartner,#easybreezybeautiful,#covergirl,#simplyageless,#covergirllips…" at bounding box center [274, 151] width 188 height 9
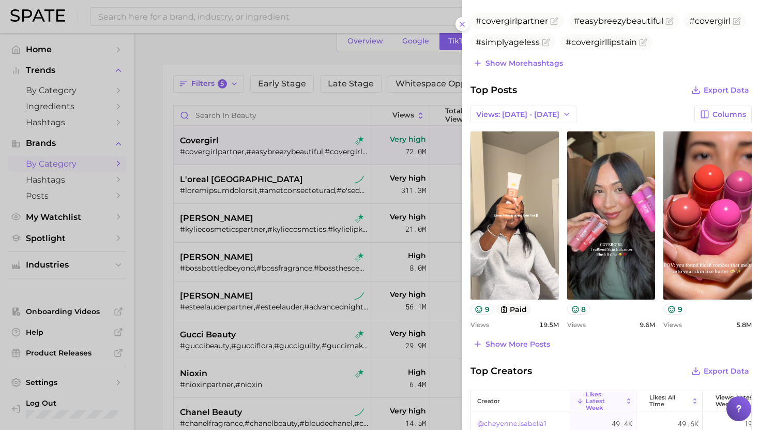
scroll to position [311, 0]
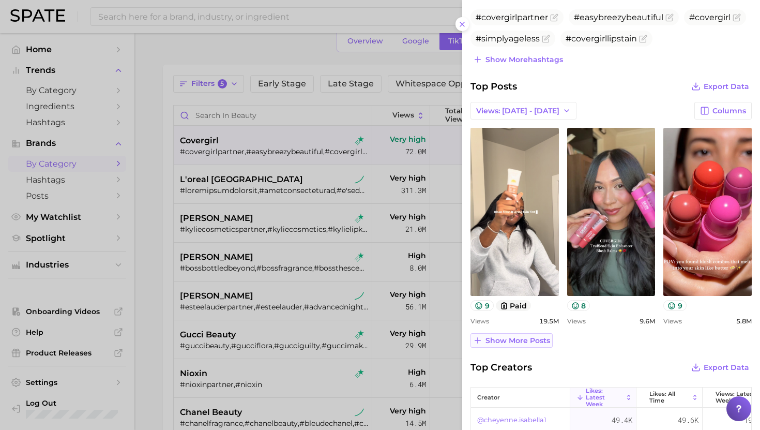
click at [513, 340] on span "Show more posts" at bounding box center [517, 340] width 65 height 9
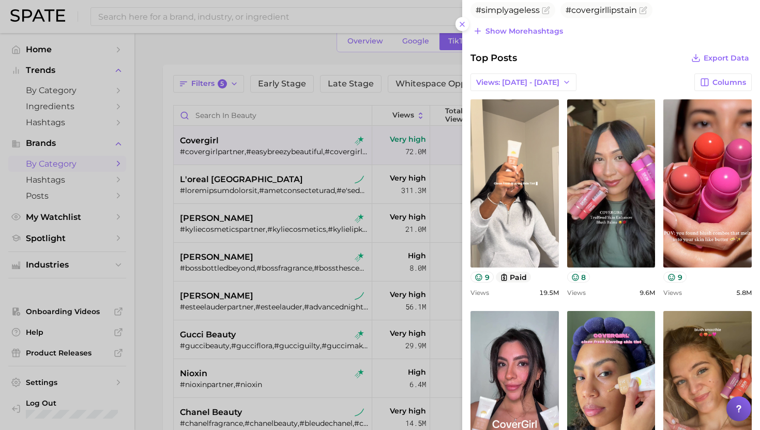
scroll to position [339, 0]
click at [305, 267] on div at bounding box center [380, 215] width 760 height 430
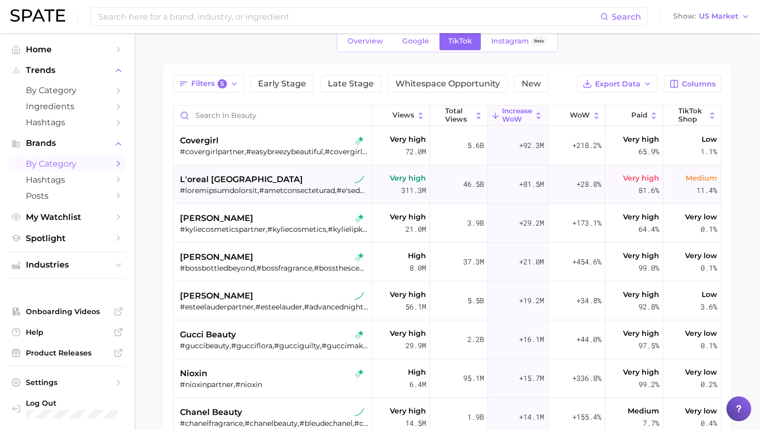
click at [271, 188] on div at bounding box center [274, 190] width 188 height 9
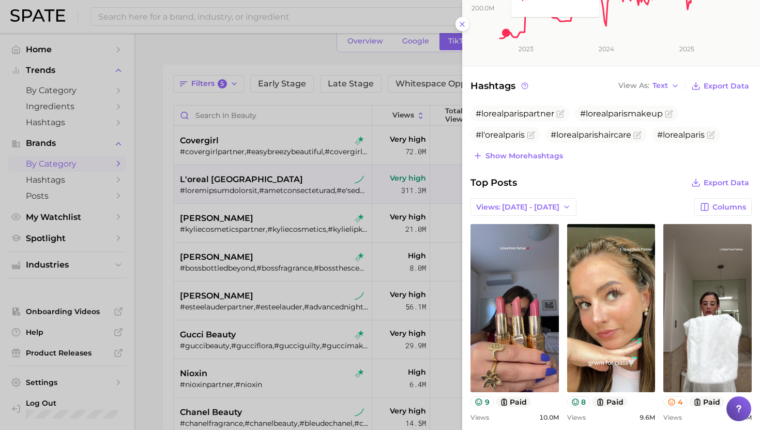
scroll to position [233, 0]
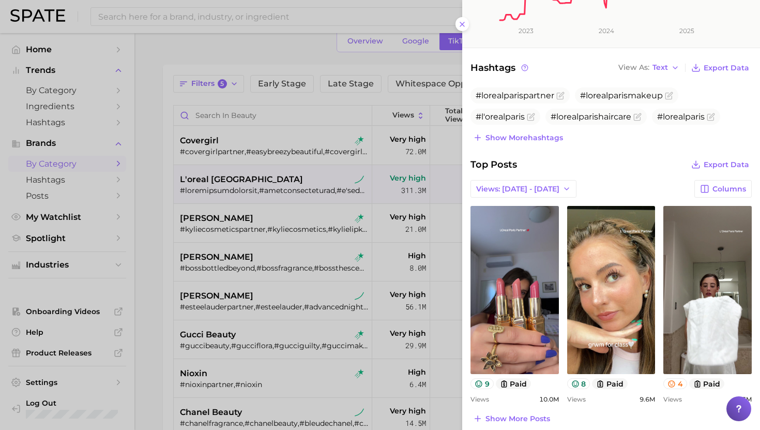
click at [216, 225] on div at bounding box center [380, 215] width 760 height 430
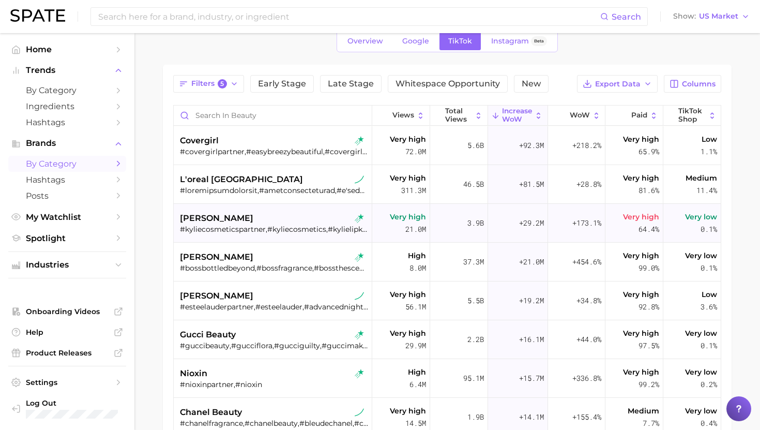
click at [237, 223] on span "[PERSON_NAME]" at bounding box center [216, 218] width 73 height 12
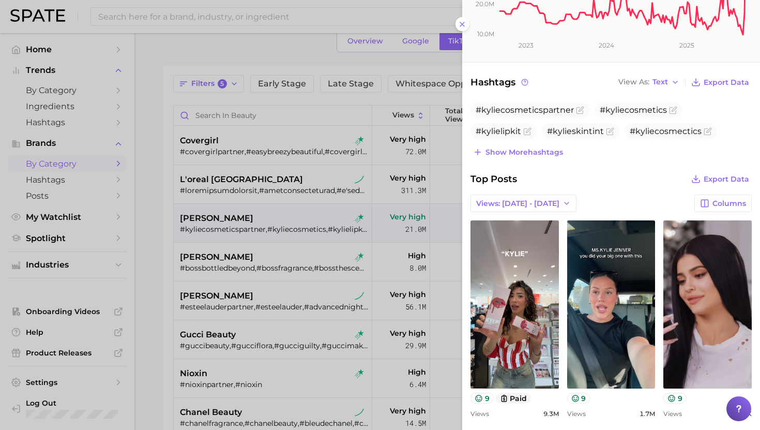
scroll to position [219, 0]
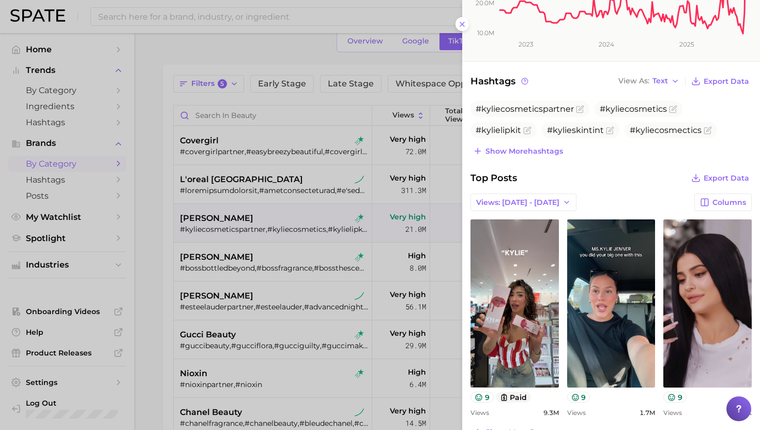
click at [238, 185] on div at bounding box center [380, 215] width 760 height 430
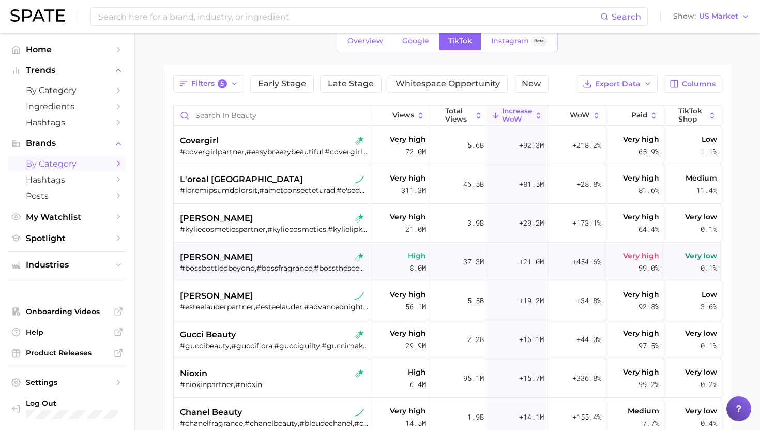
click at [248, 249] on div "[PERSON_NAME] #bossbottledbeyond,#bossfragrance,#bossthescent,#bossbottledabsol…" at bounding box center [274, 261] width 188 height 39
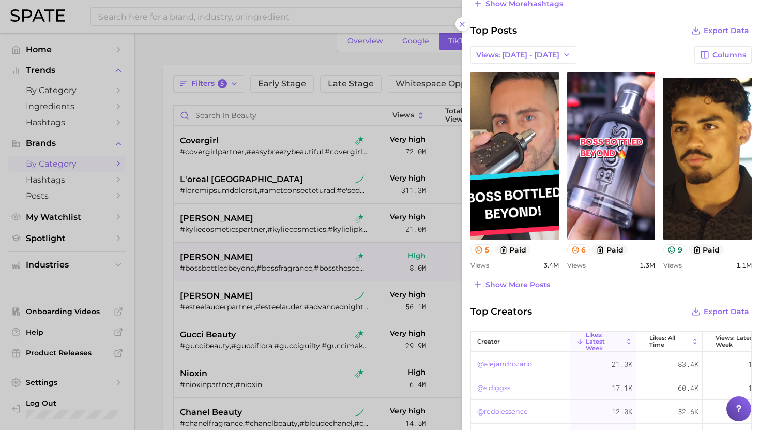
scroll to position [367, 0]
click at [528, 283] on span "Show more posts" at bounding box center [517, 284] width 65 height 9
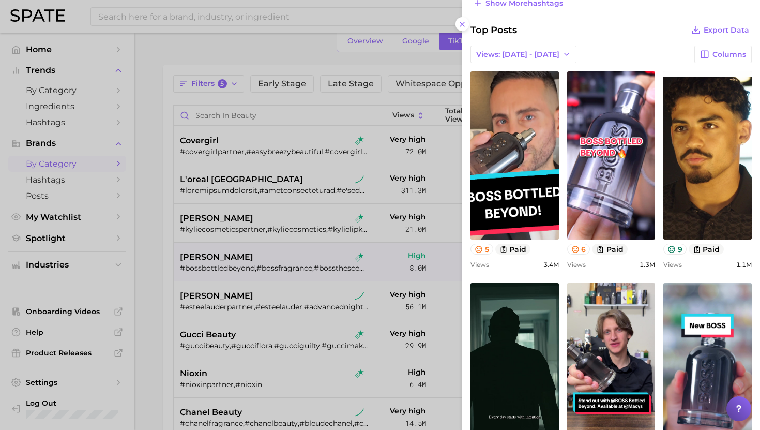
scroll to position [0, 0]
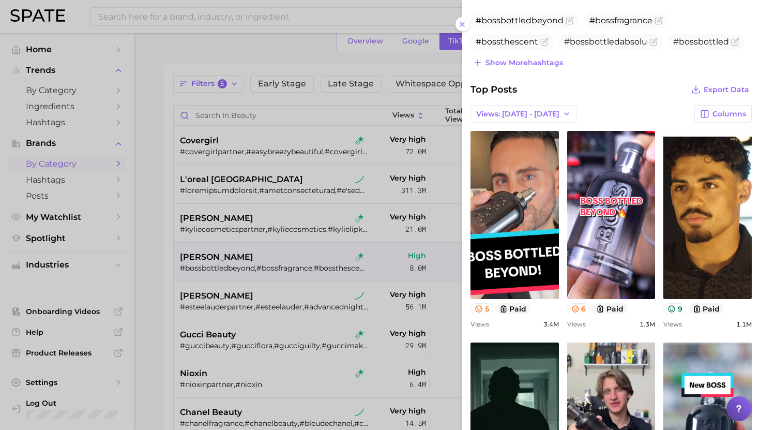
click at [255, 277] on div at bounding box center [380, 215] width 760 height 430
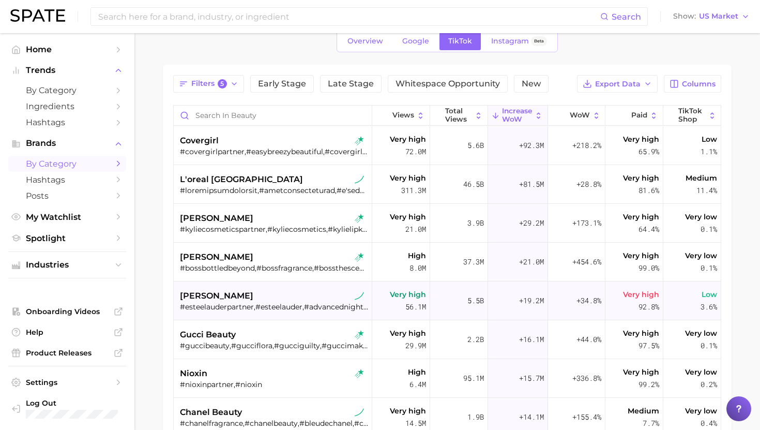
click at [249, 298] on div "[PERSON_NAME]" at bounding box center [274, 295] width 188 height 12
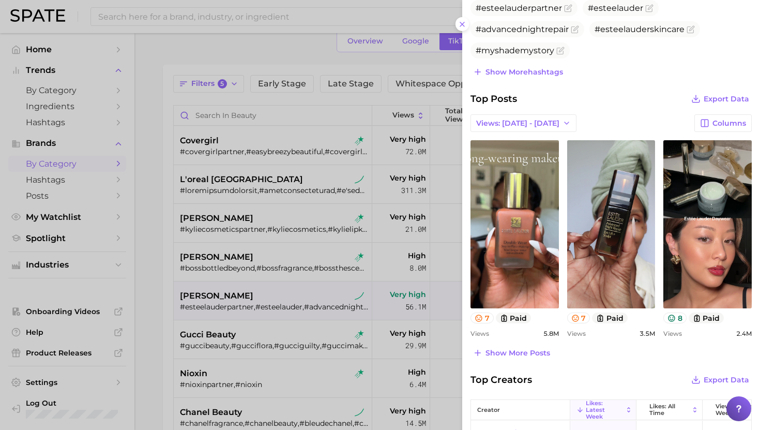
click at [319, 291] on div at bounding box center [380, 215] width 760 height 430
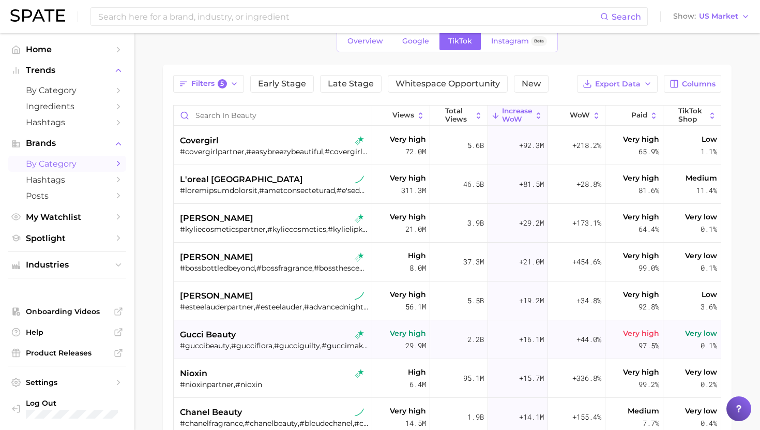
click at [301, 332] on div "gucci beauty" at bounding box center [274, 334] width 188 height 12
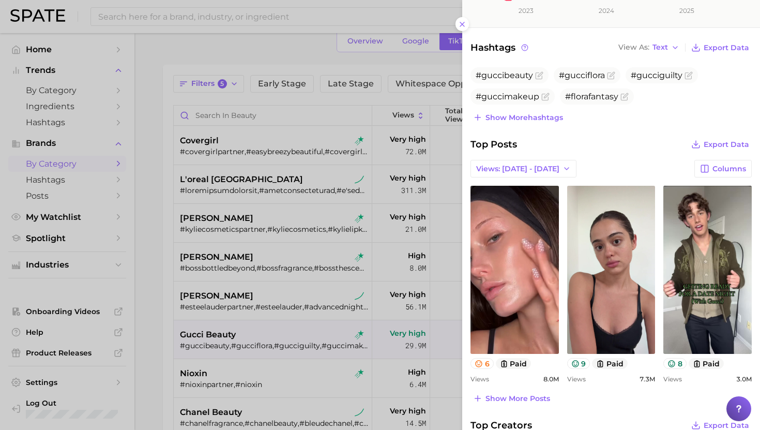
click at [255, 200] on div at bounding box center [380, 215] width 760 height 430
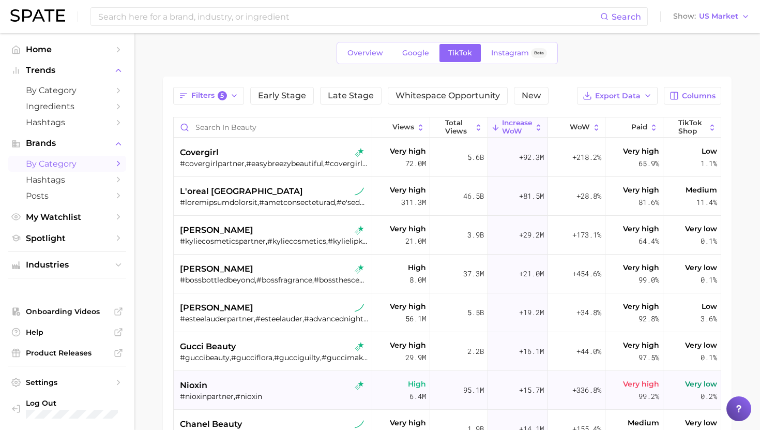
click at [207, 377] on div "nioxin #nioxinpartner,#nioxin" at bounding box center [274, 390] width 188 height 39
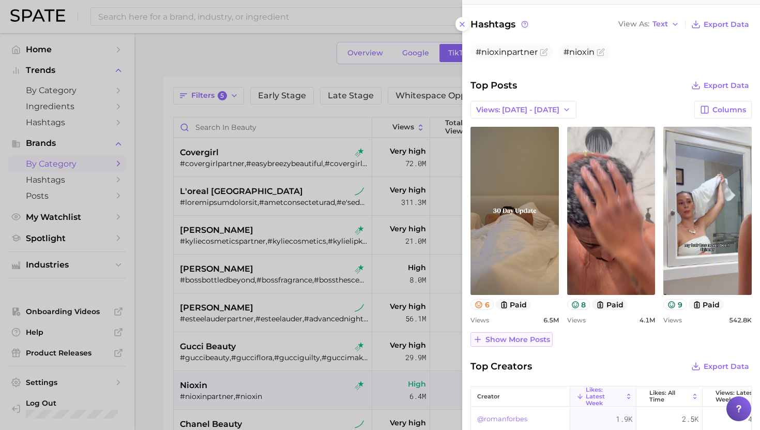
click at [530, 335] on span "Show more posts" at bounding box center [517, 339] width 65 height 9
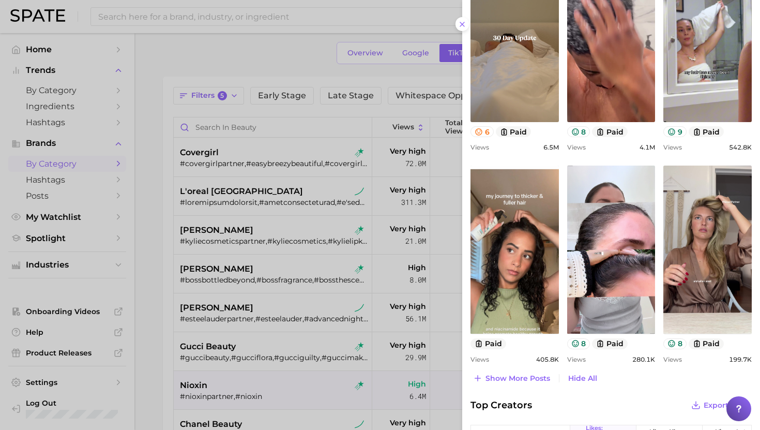
click at [355, 255] on div at bounding box center [380, 215] width 760 height 430
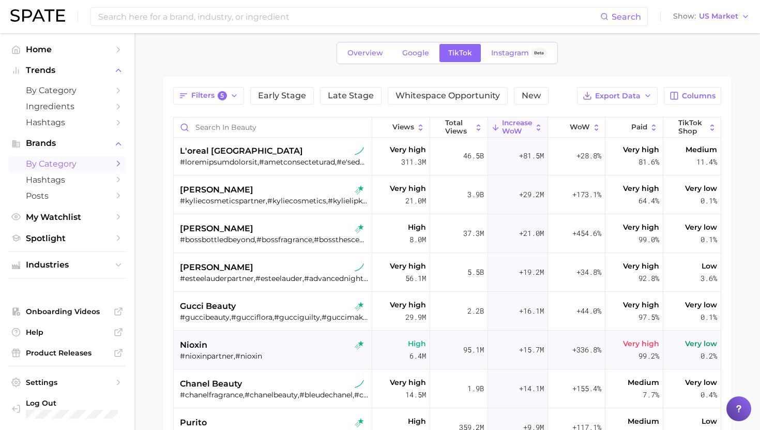
click at [238, 345] on div "nioxin" at bounding box center [274, 345] width 188 height 12
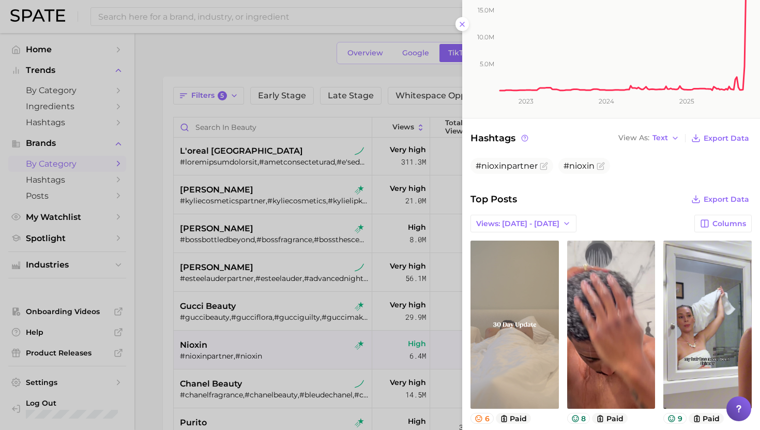
click at [491, 330] on link "view post on TikTok" at bounding box center [514, 324] width 88 height 168
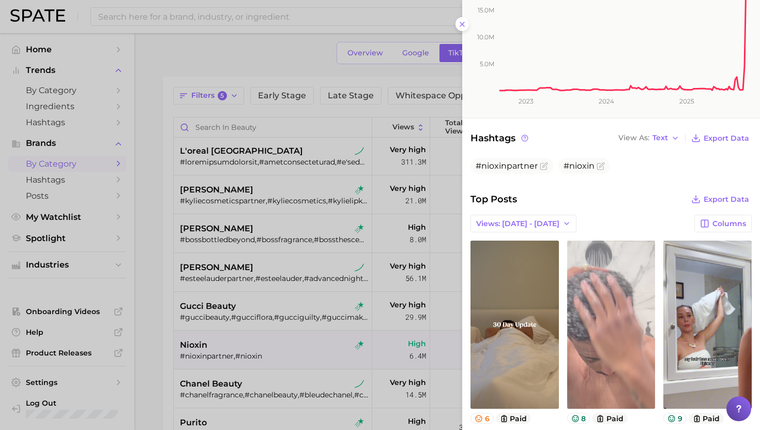
click at [584, 281] on link "view post on TikTok" at bounding box center [611, 324] width 88 height 168
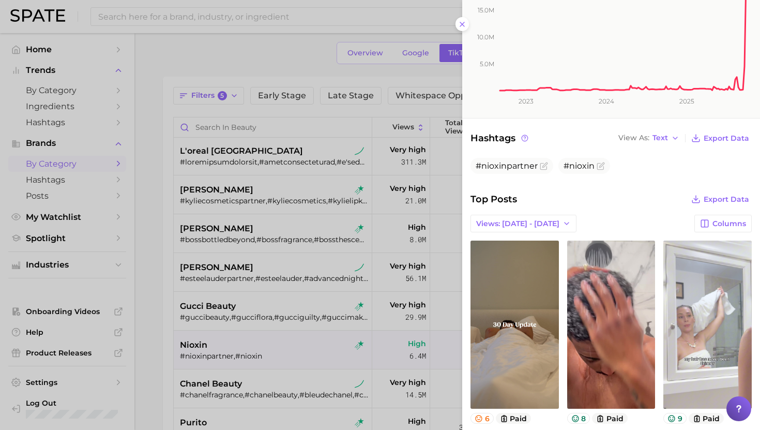
click at [694, 304] on link "view post on TikTok" at bounding box center [707, 324] width 88 height 168
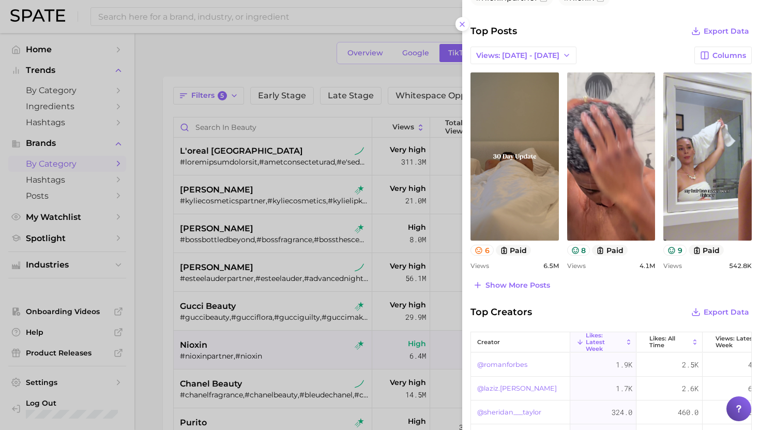
click at [280, 345] on div at bounding box center [380, 215] width 760 height 430
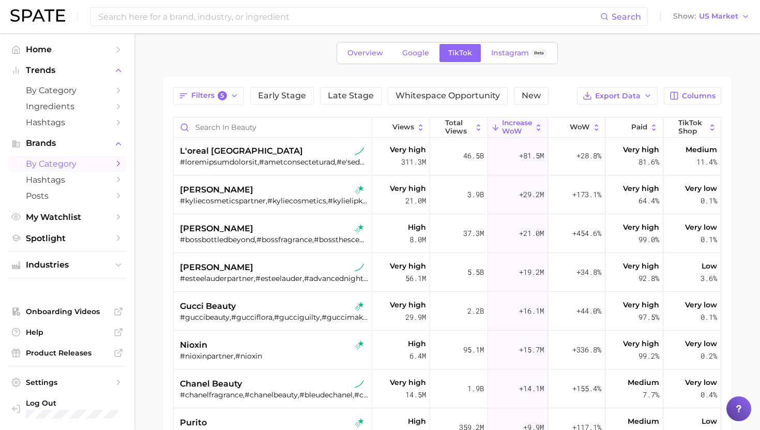
scroll to position [10, 0]
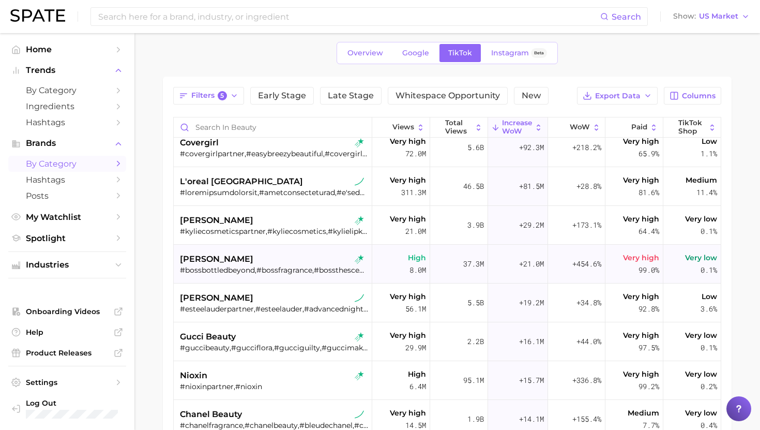
click at [262, 257] on div "[PERSON_NAME]" at bounding box center [274, 259] width 188 height 12
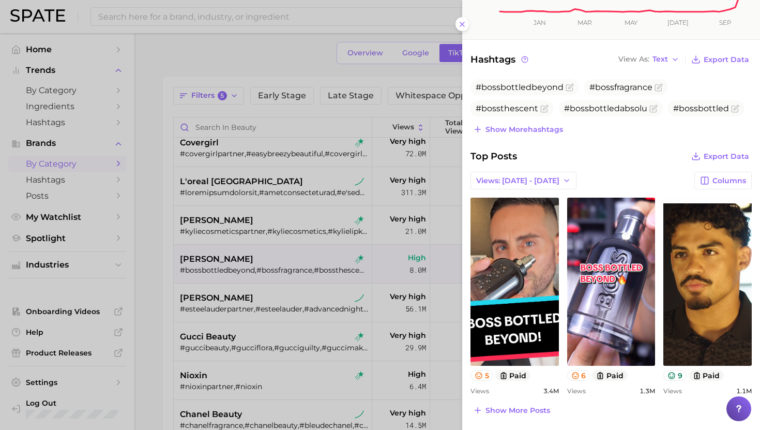
scroll to position [292, 0]
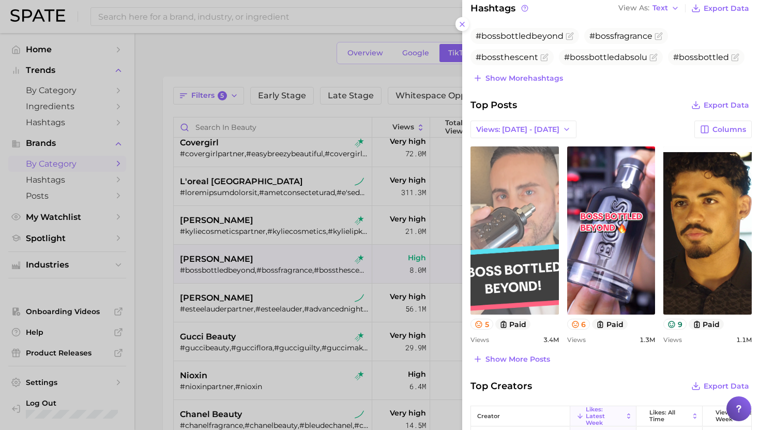
click at [528, 249] on link "view post on TikTok" at bounding box center [514, 230] width 88 height 168
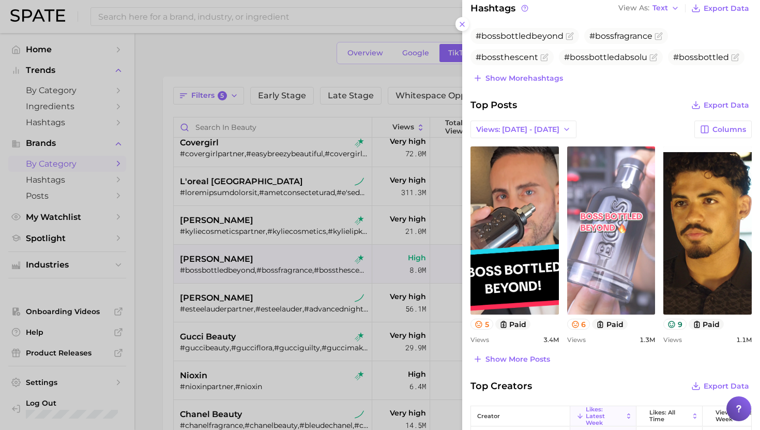
click at [621, 240] on link "view post on TikTok" at bounding box center [611, 230] width 88 height 168
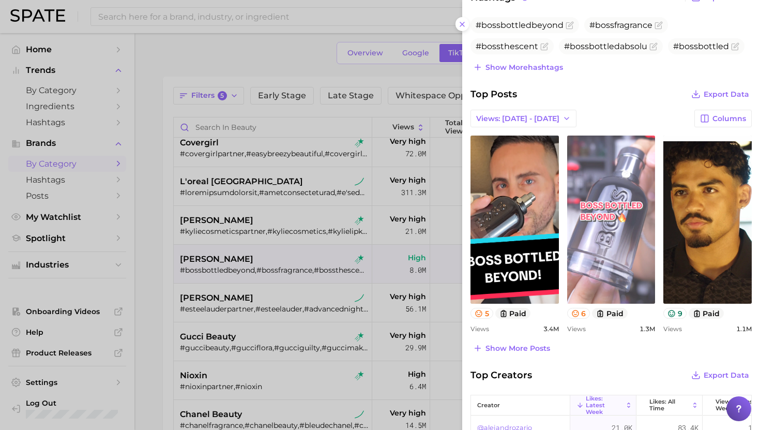
scroll to position [309, 0]
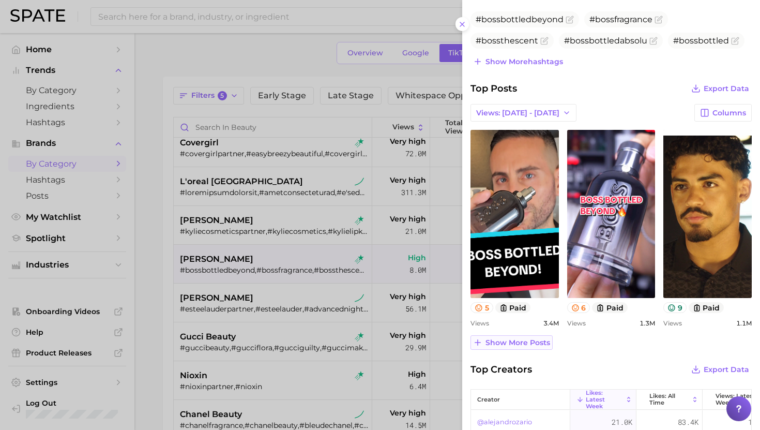
click at [503, 346] on button "Show more posts" at bounding box center [511, 342] width 82 height 14
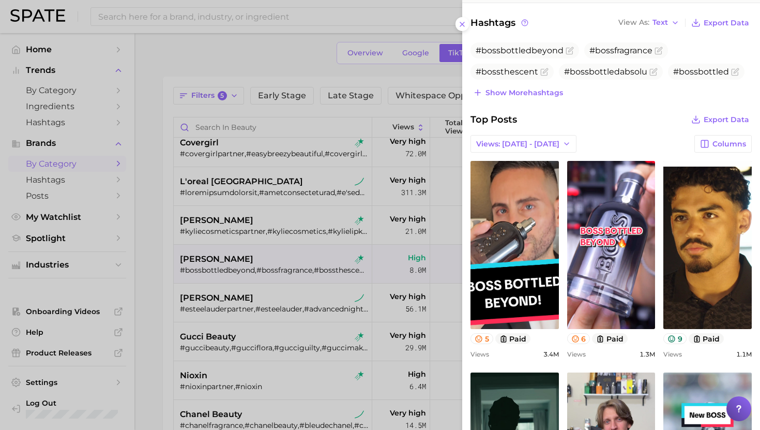
scroll to position [266, 0]
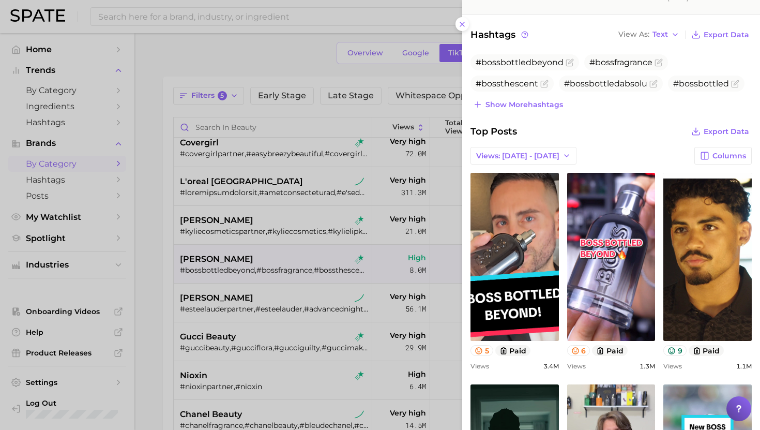
click at [195, 267] on div at bounding box center [380, 215] width 760 height 430
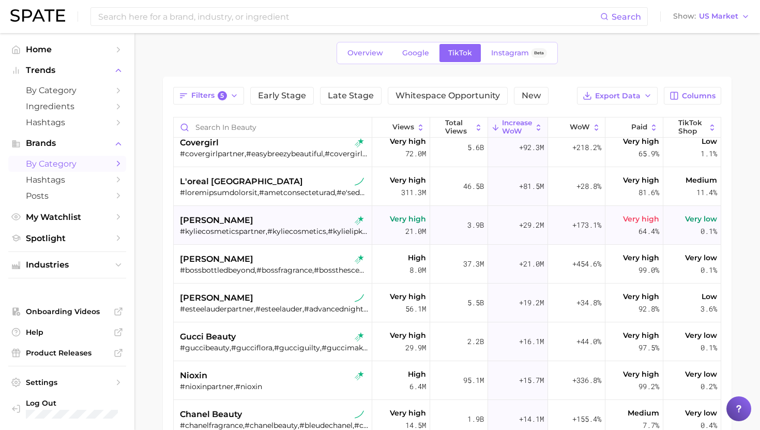
scroll to position [0, 0]
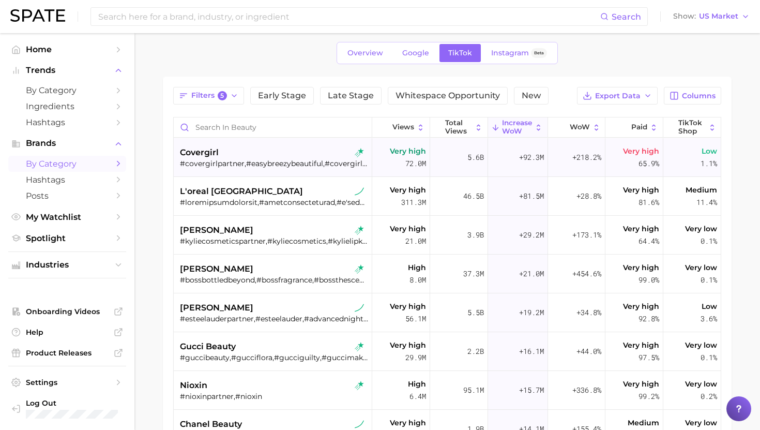
click at [243, 156] on div "covergirl" at bounding box center [274, 152] width 188 height 12
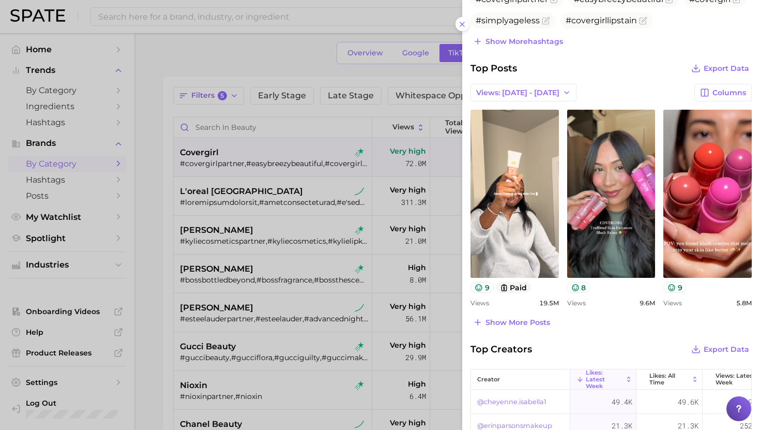
scroll to position [380, 0]
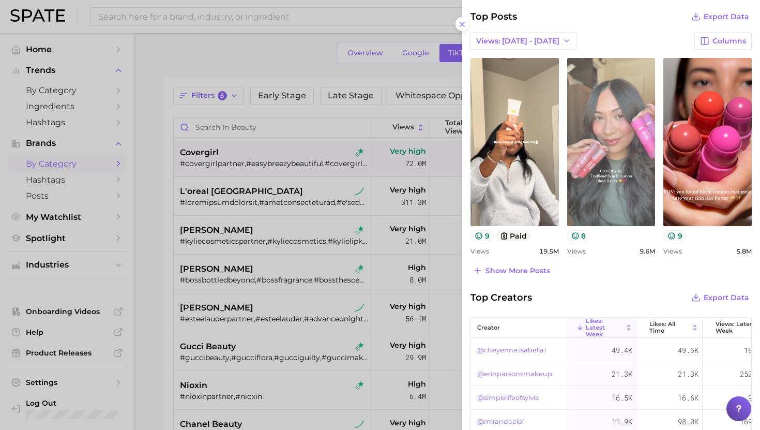
click at [595, 190] on link "view post on TikTok" at bounding box center [611, 142] width 88 height 168
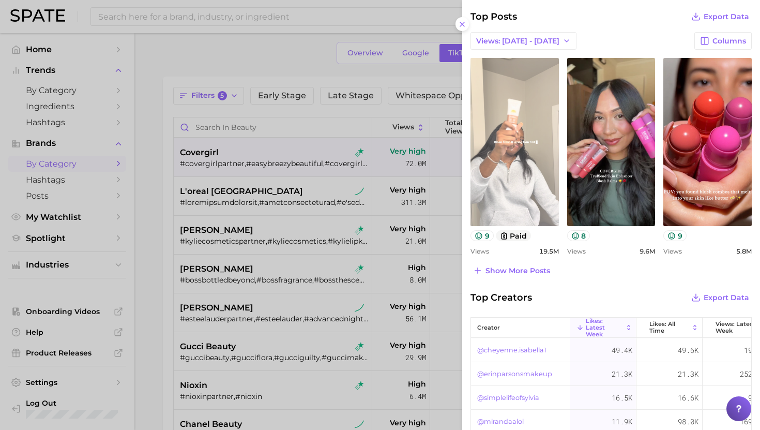
click at [519, 182] on link "view post on TikTok" at bounding box center [514, 142] width 88 height 168
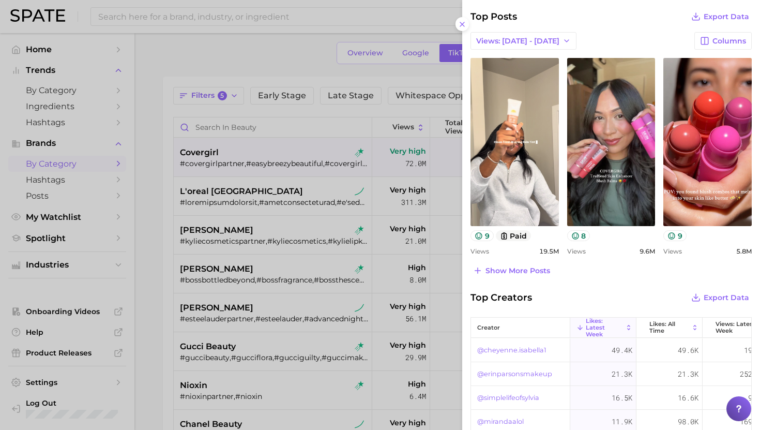
click at [263, 212] on div at bounding box center [380, 215] width 760 height 430
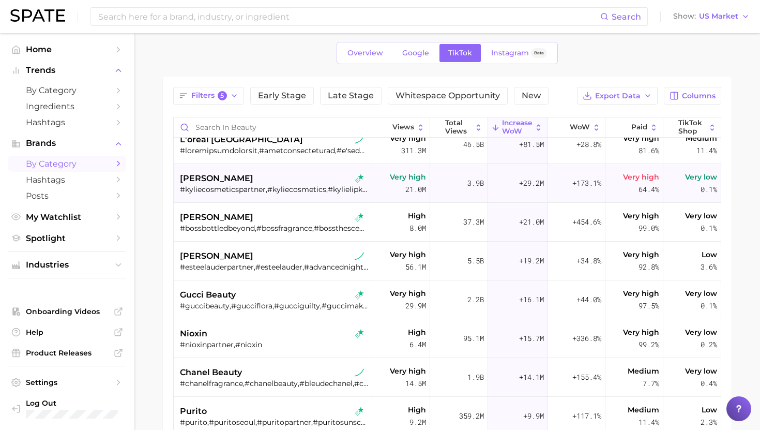
scroll to position [54, 0]
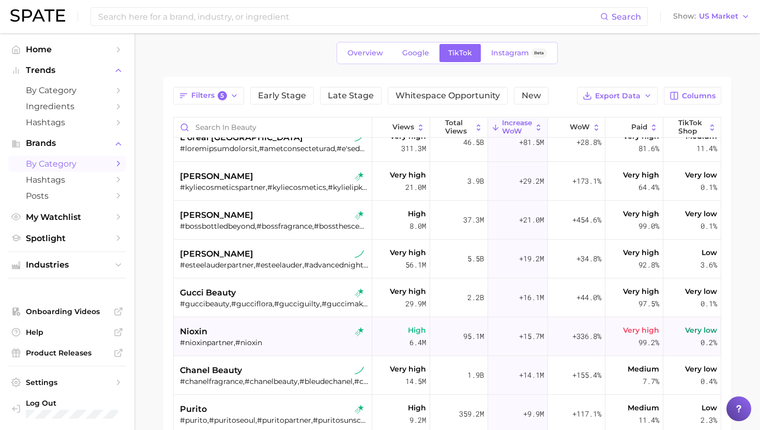
click at [249, 331] on div "nioxin" at bounding box center [274, 331] width 188 height 12
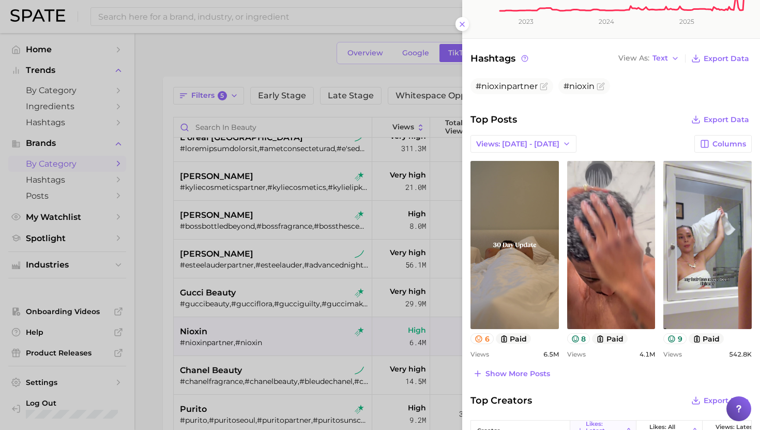
scroll to position [337, 0]
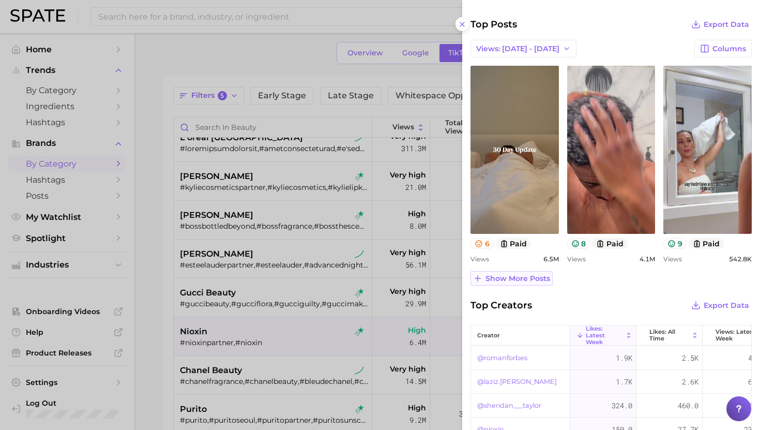
click at [527, 279] on span "Show more posts" at bounding box center [517, 278] width 65 height 9
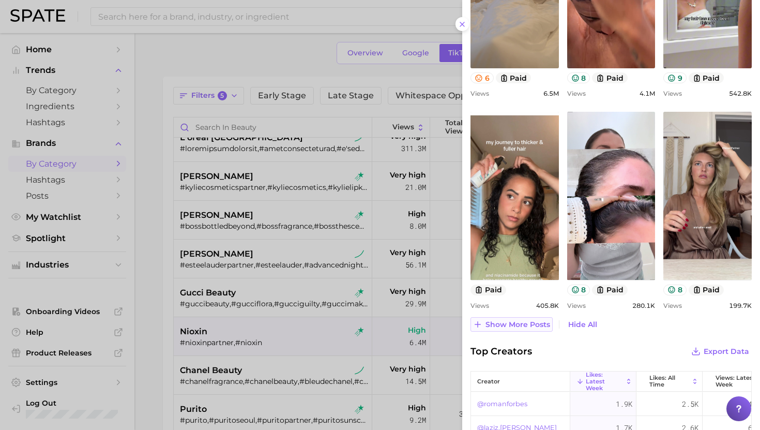
scroll to position [504, 0]
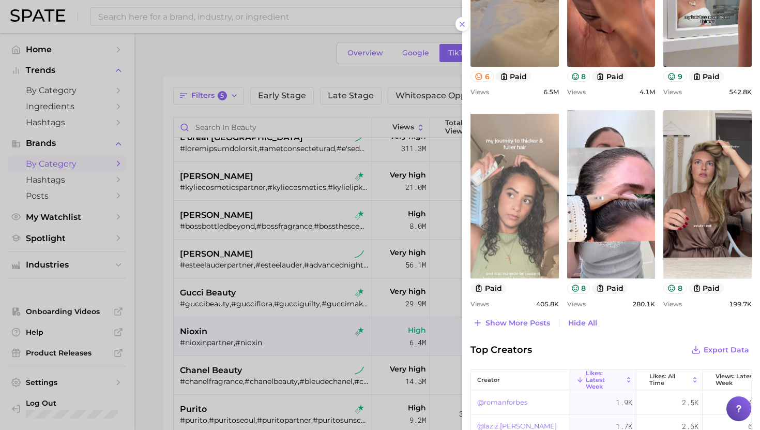
click at [520, 246] on link "view post on TikTok" at bounding box center [514, 194] width 88 height 168
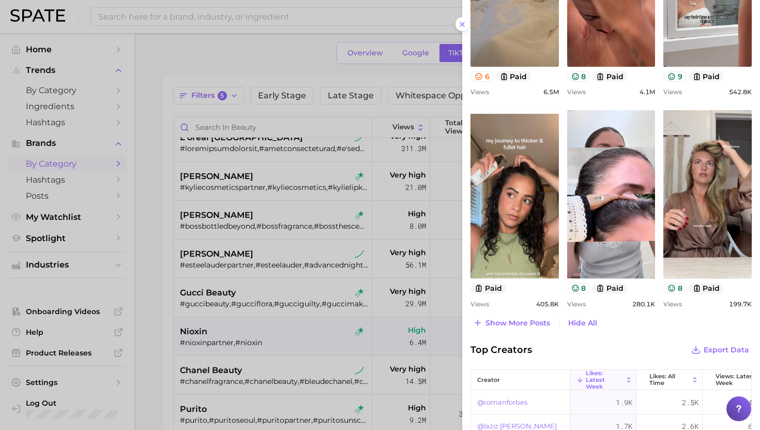
click at [304, 179] on div at bounding box center [380, 215] width 760 height 430
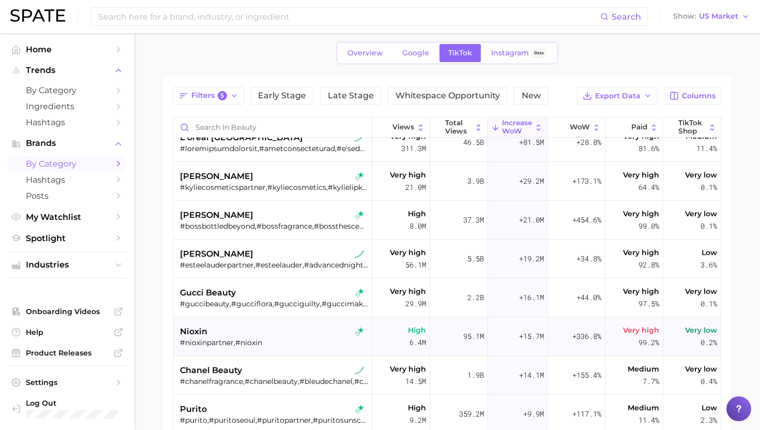
click at [285, 338] on div "#nioxinpartner,#nioxin" at bounding box center [274, 342] width 188 height 9
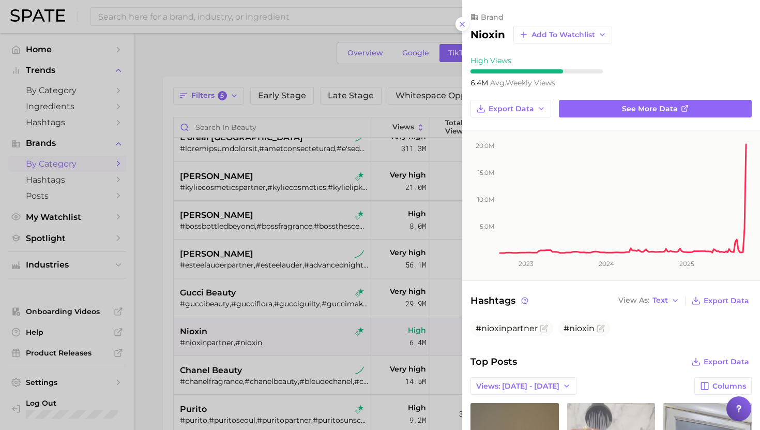
scroll to position [0, 0]
click at [285, 338] on div at bounding box center [380, 215] width 760 height 430
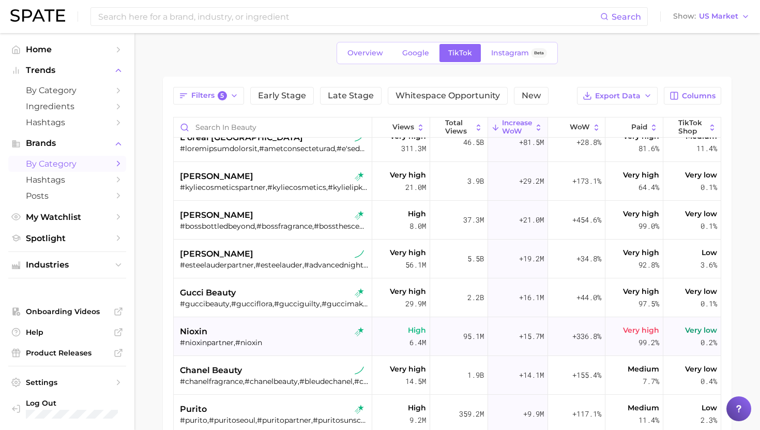
click at [222, 329] on div "nioxin" at bounding box center [274, 331] width 188 height 12
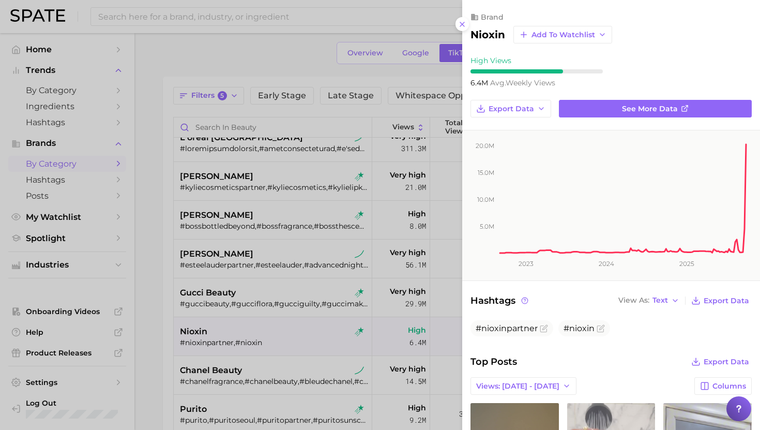
click at [266, 221] on div at bounding box center [380, 215] width 760 height 430
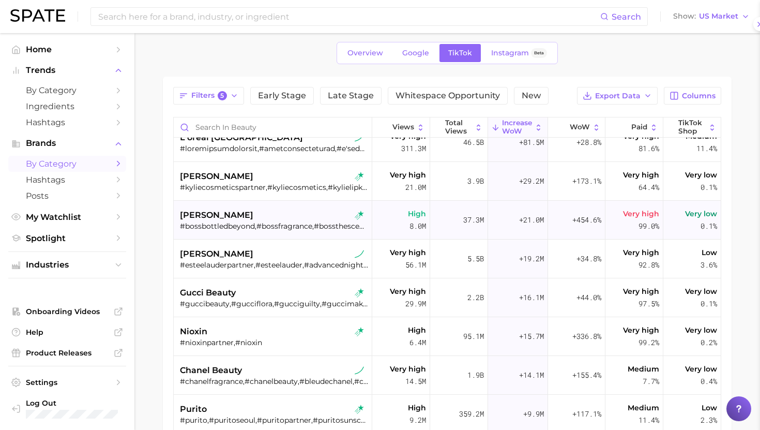
click at [267, 210] on div "[PERSON_NAME]" at bounding box center [274, 215] width 188 height 12
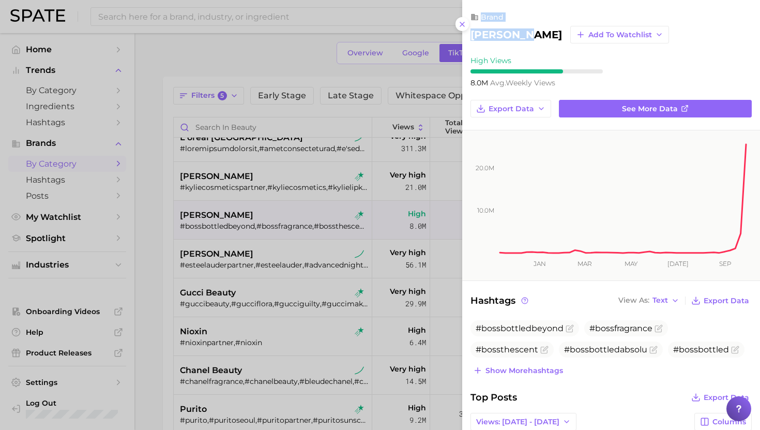
drag, startPoint x: 531, startPoint y: 37, endPoint x: 462, endPoint y: 37, distance: 68.7
click at [462, 37] on div "brand hugo boss Add to Watchlist" at bounding box center [611, 27] width 298 height 31
click at [339, 216] on div at bounding box center [380, 215] width 760 height 430
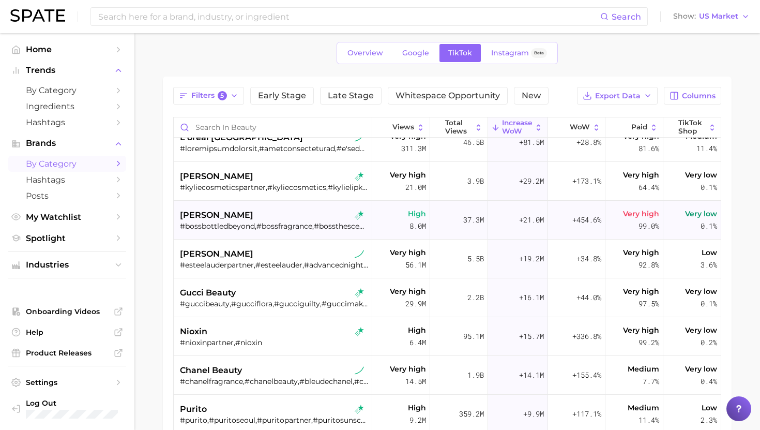
click at [301, 218] on div "[PERSON_NAME]" at bounding box center [274, 215] width 188 height 12
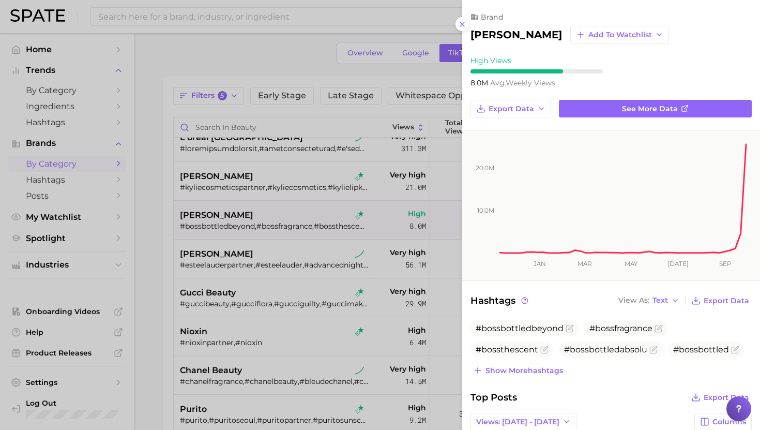
click at [423, 304] on div at bounding box center [380, 215] width 760 height 430
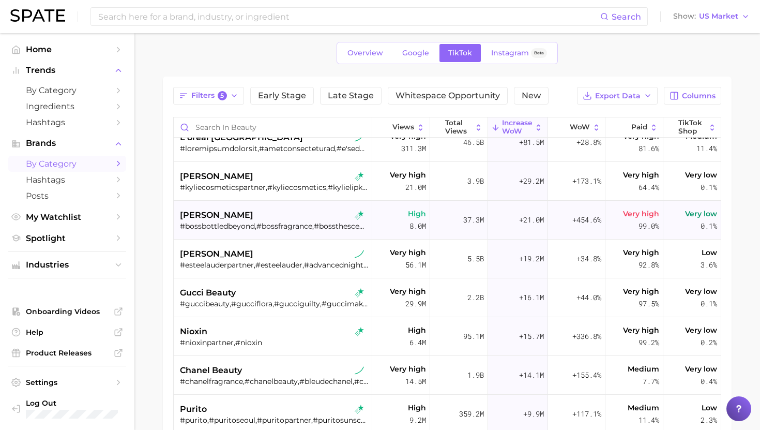
click at [281, 225] on div "#bossbottledbeyond,#bossfragrance,#bossthescent,#bossbottledabsolu,#bossbottled…" at bounding box center [274, 225] width 188 height 9
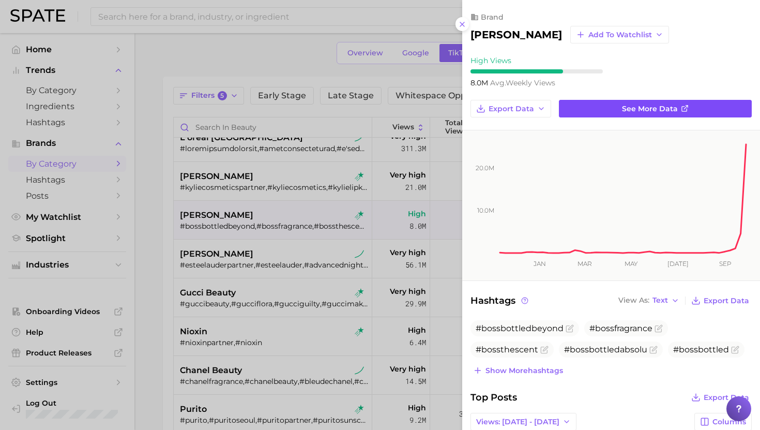
click at [641, 112] on span "See more data" at bounding box center [650, 108] width 56 height 9
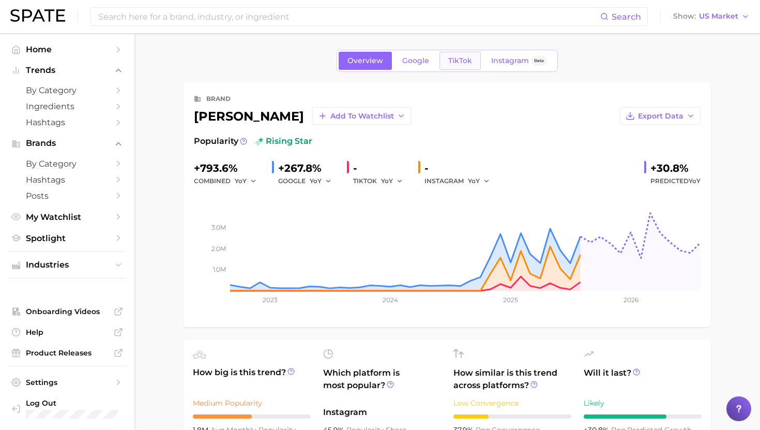
click at [466, 58] on span "TikTok" at bounding box center [460, 60] width 24 height 9
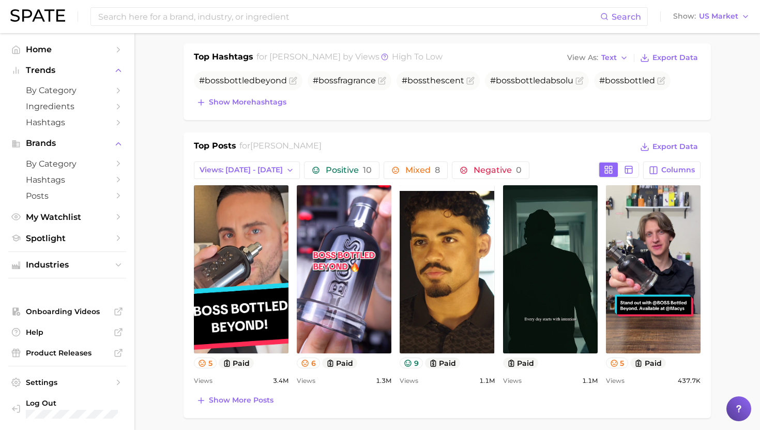
scroll to position [363, 0]
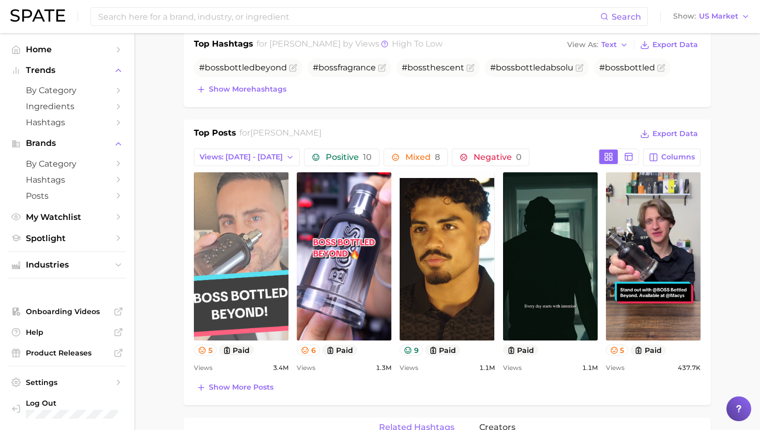
click at [262, 222] on link "view post on TikTok" at bounding box center [241, 256] width 95 height 168
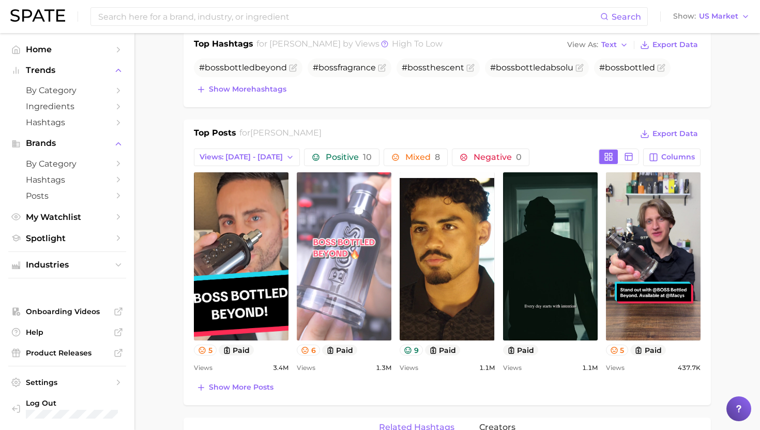
click at [359, 246] on link "view post on TikTok" at bounding box center [344, 256] width 95 height 168
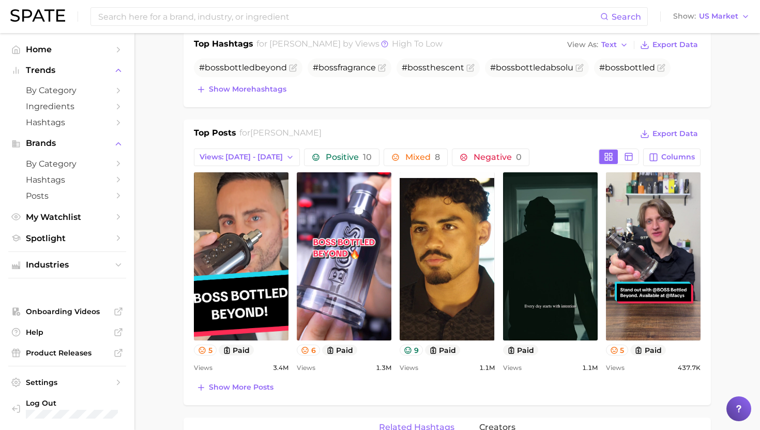
click at [281, 115] on div "brand hugo boss Add to Watchlist Export Data Views rising star - YoY 20.0m 40.0…" at bounding box center [446, 355] width 527 height 1273
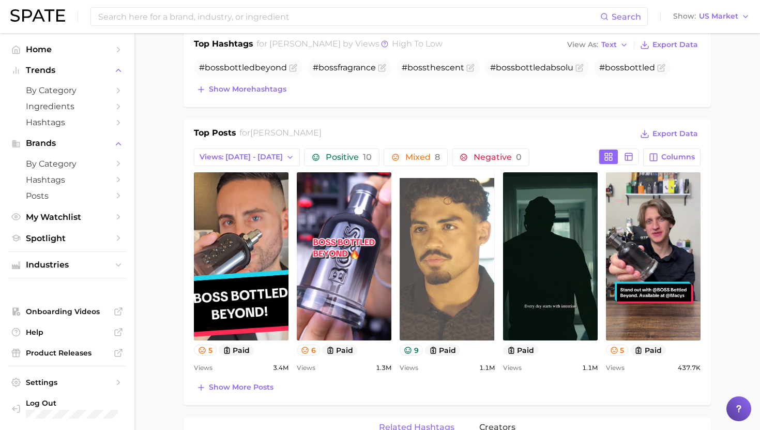
click at [432, 265] on link "view post on TikTok" at bounding box center [447, 256] width 95 height 168
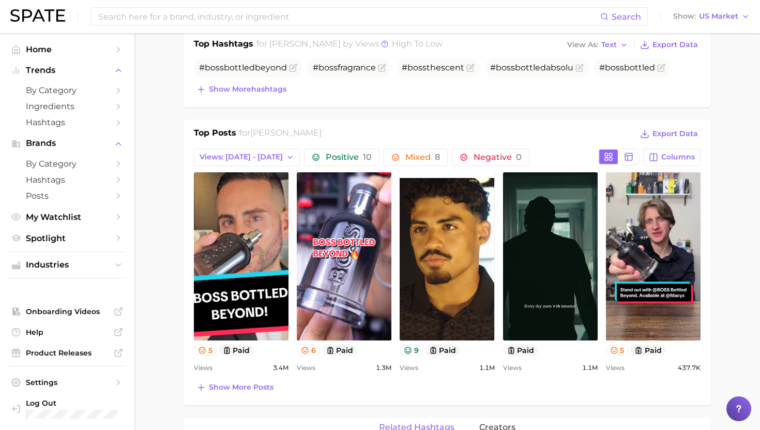
click at [569, 120] on div "Top Posts for hugo boss Export Data Views: [DATE] - [DATE] Positive 10 Mixed 8 …" at bounding box center [446, 261] width 527 height 285
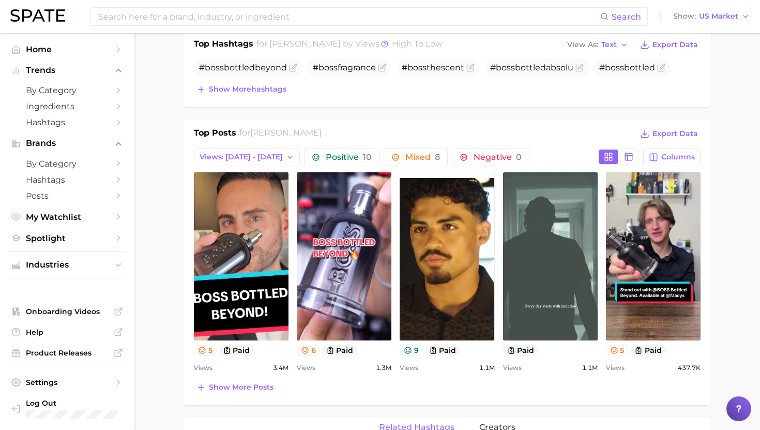
click at [546, 248] on link "view post on TikTok" at bounding box center [550, 256] width 95 height 168
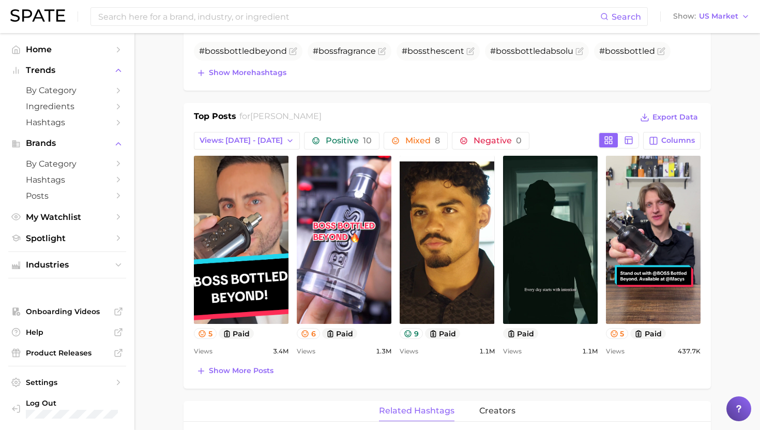
scroll to position [379, 0]
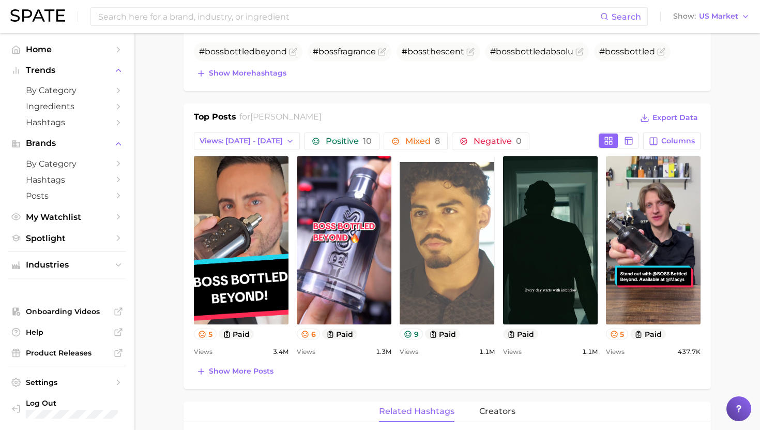
click at [440, 260] on link "view post on TikTok" at bounding box center [447, 240] width 95 height 168
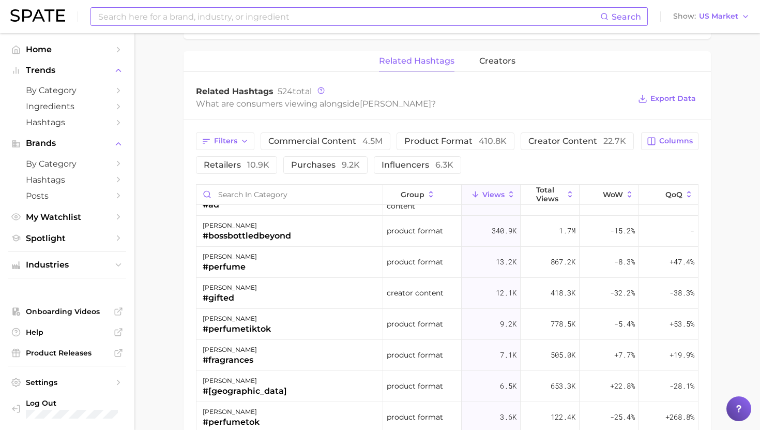
scroll to position [21, 0]
click at [258, 324] on div "#perfumetiktok" at bounding box center [237, 328] width 68 height 12
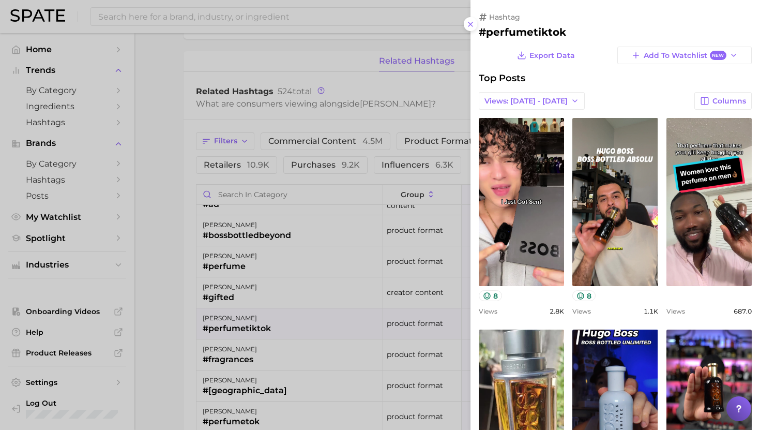
scroll to position [0, 0]
click at [258, 324] on div at bounding box center [380, 215] width 760 height 430
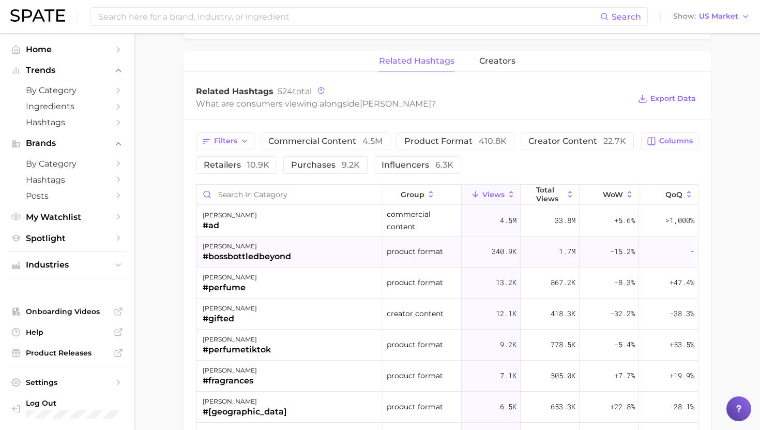
click at [270, 256] on div "#bossbottledbeyond" at bounding box center [247, 256] width 88 height 12
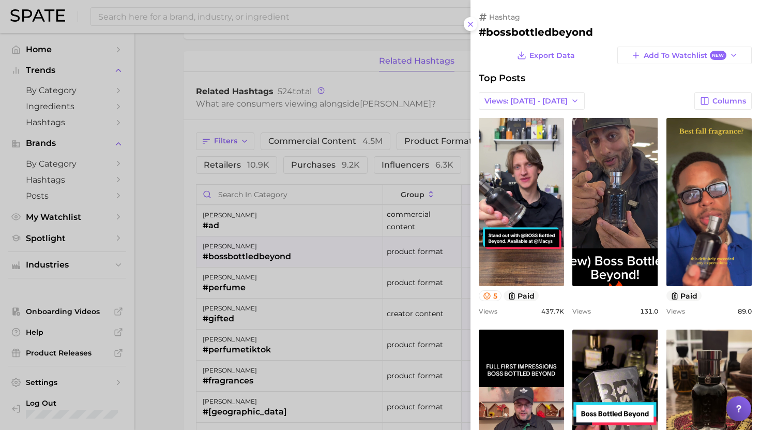
click at [270, 254] on div at bounding box center [380, 215] width 760 height 430
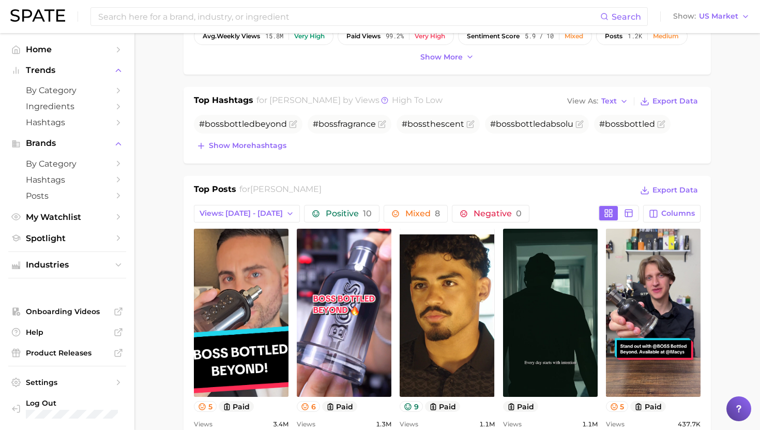
scroll to position [274, 0]
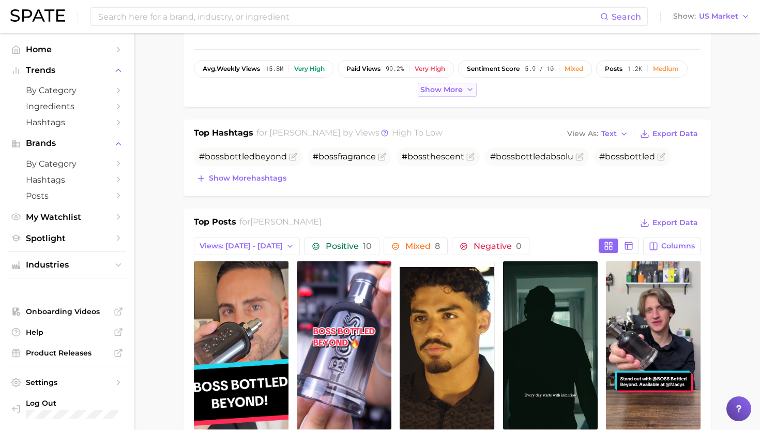
click at [436, 91] on span "Show more" at bounding box center [441, 89] width 42 height 9
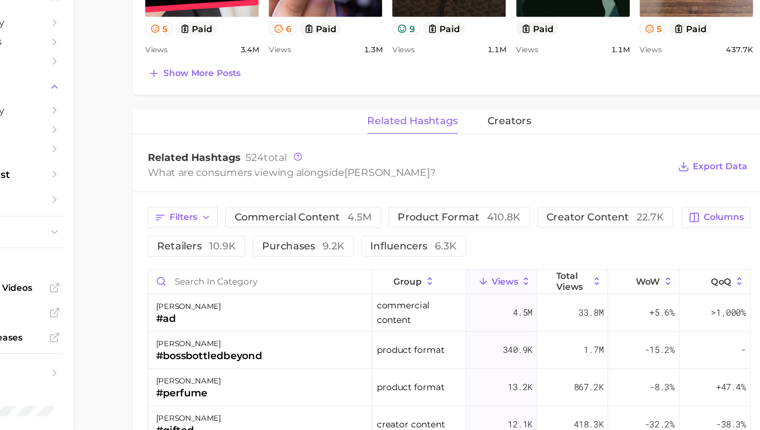
scroll to position [666, 0]
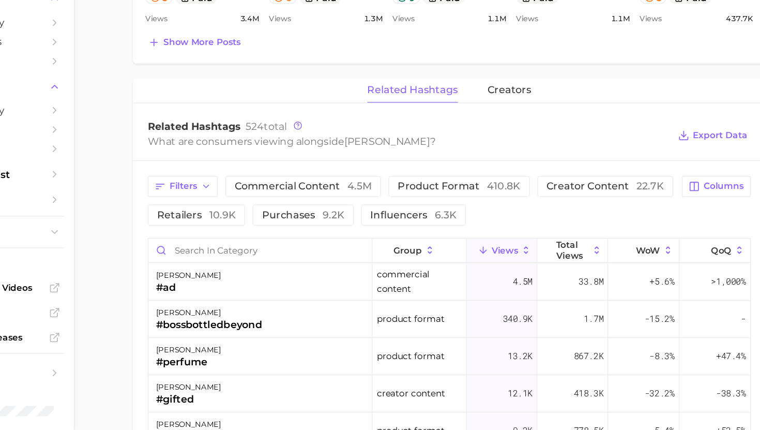
click at [609, 276] on span "WoW" at bounding box center [613, 280] width 20 height 8
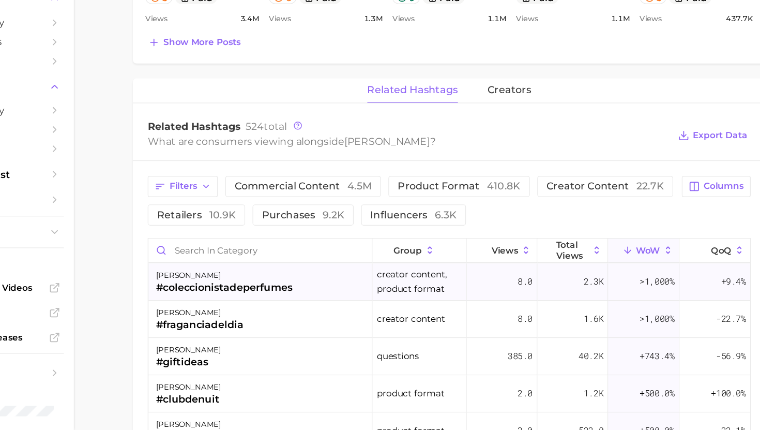
click at [251, 305] on div "#coleccionistadeperfumes" at bounding box center [260, 311] width 114 height 12
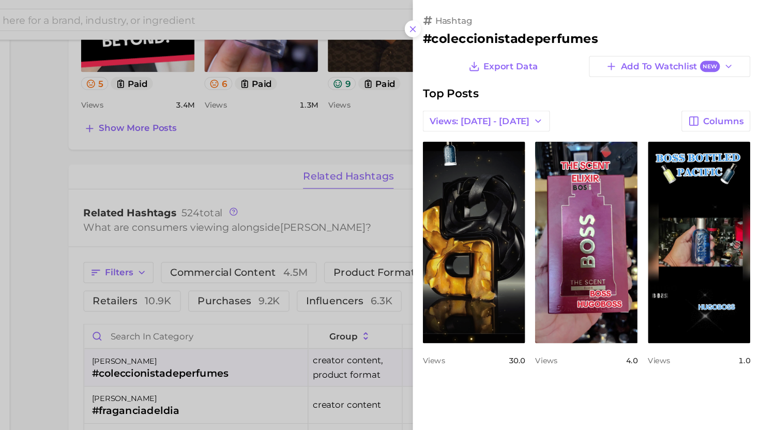
scroll to position [0, 0]
click at [302, 226] on div at bounding box center [380, 215] width 760 height 430
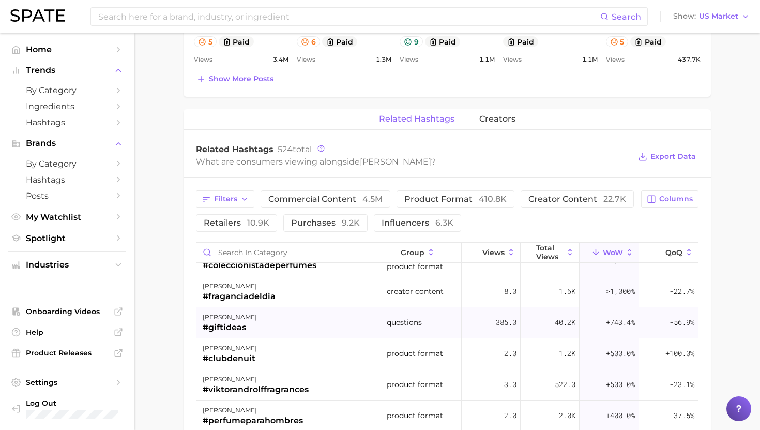
scroll to position [19, 0]
click at [261, 320] on div "[PERSON_NAME] #giftideas" at bounding box center [289, 321] width 187 height 31
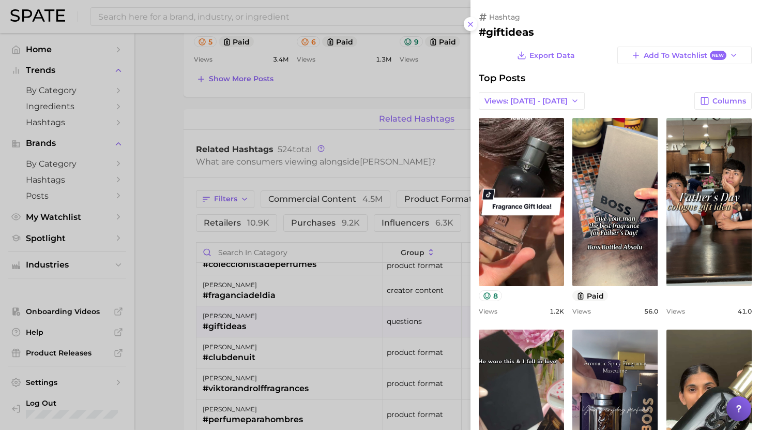
scroll to position [0, 0]
click at [509, 30] on h2 "#giftideas" at bounding box center [615, 32] width 273 height 12
copy h2 "giftideas"
click at [401, 111] on div at bounding box center [380, 215] width 760 height 430
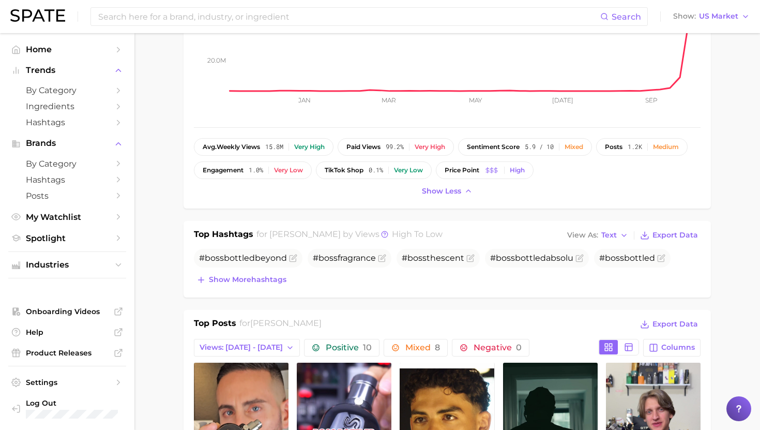
scroll to position [185, 0]
